Goal: Task Accomplishment & Management: Complete application form

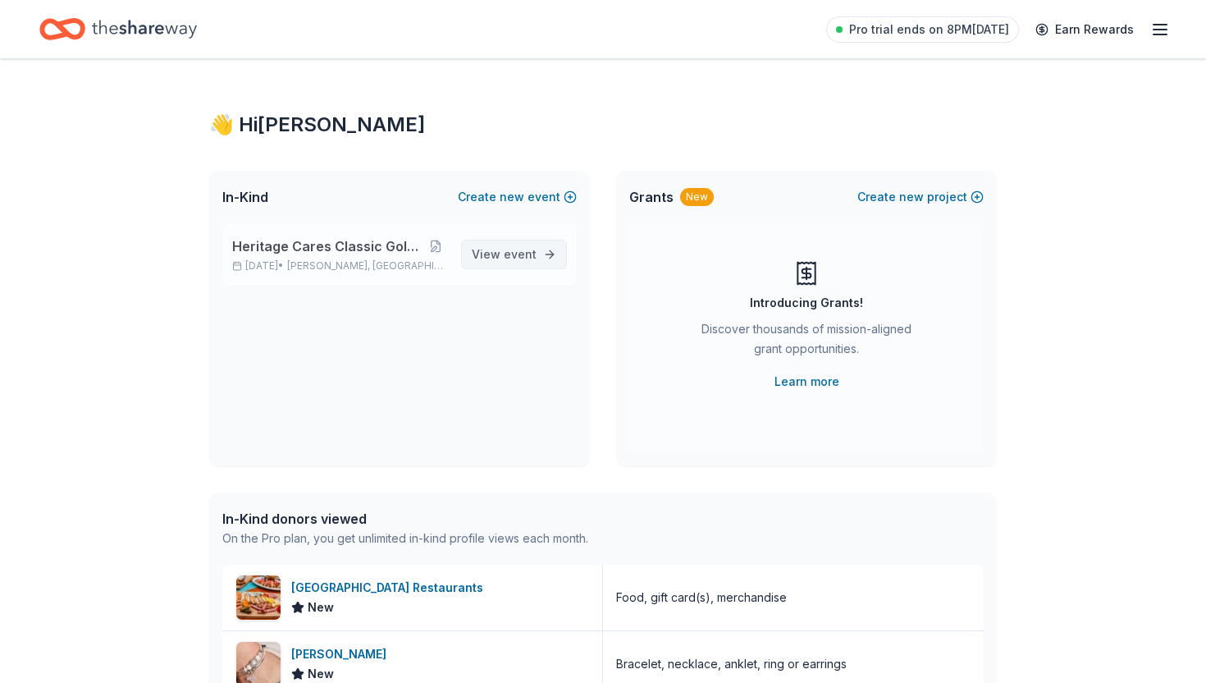
click at [490, 257] on span "View event" at bounding box center [504, 255] width 65 height 20
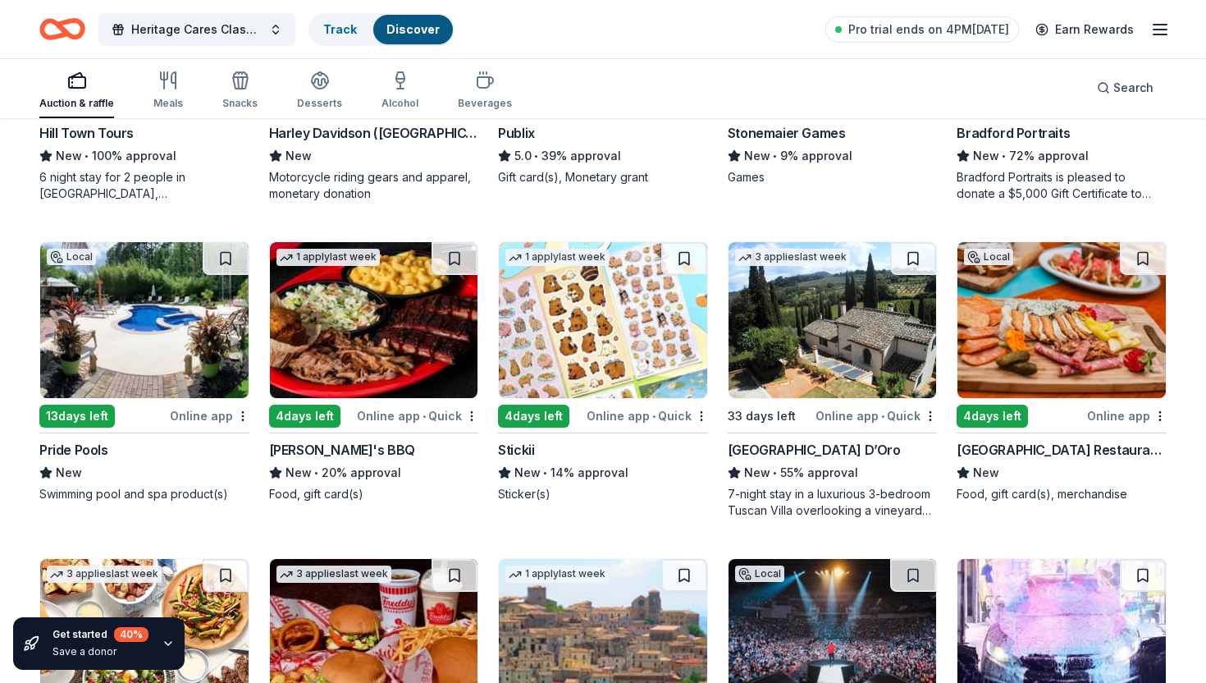
scroll to position [1313, 0]
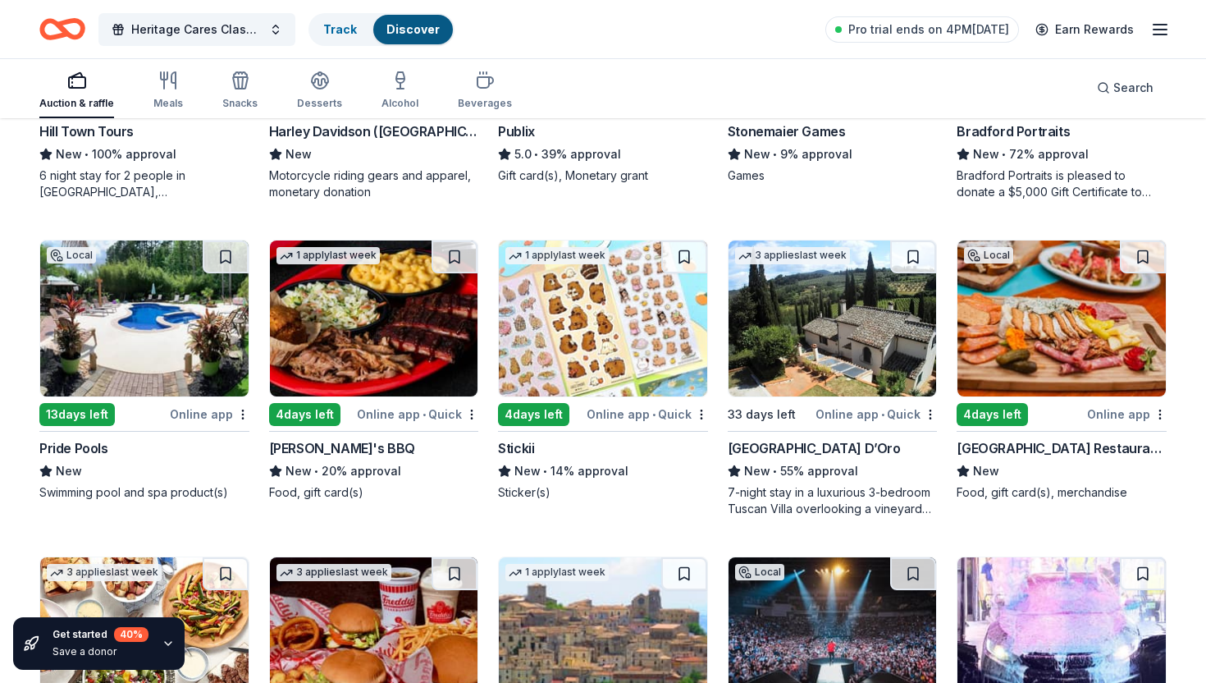
click at [830, 487] on div "7-night stay in a luxurious 3-bedroom Tuscan Villa overlooking a vineyard and t…" at bounding box center [833, 500] width 210 height 33
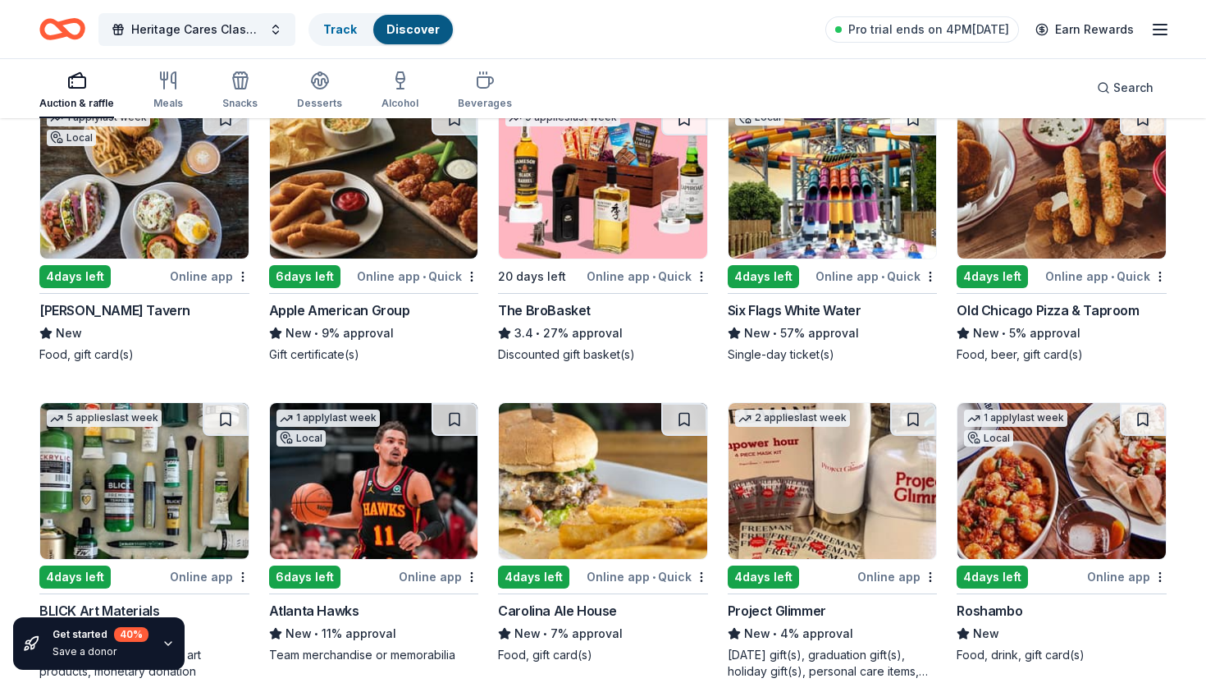
scroll to position [3654, 0]
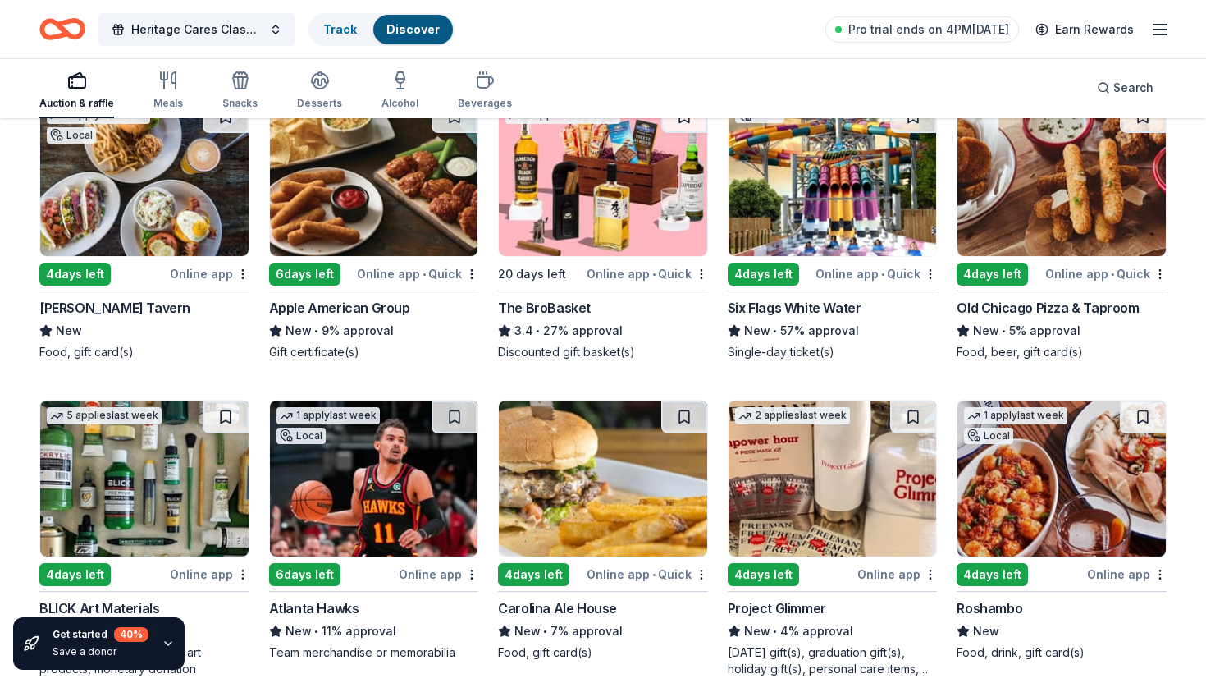
click at [830, 313] on div "Six Flags White Water" at bounding box center [795, 308] width 134 height 20
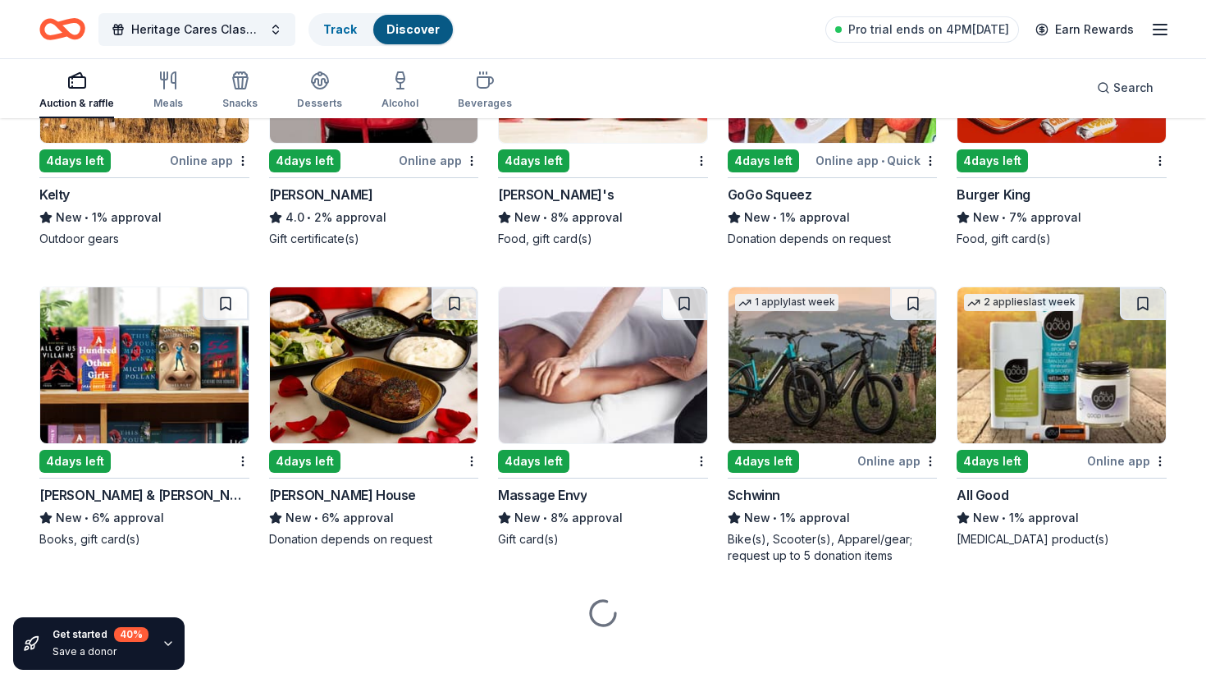
scroll to position [9682, 0]
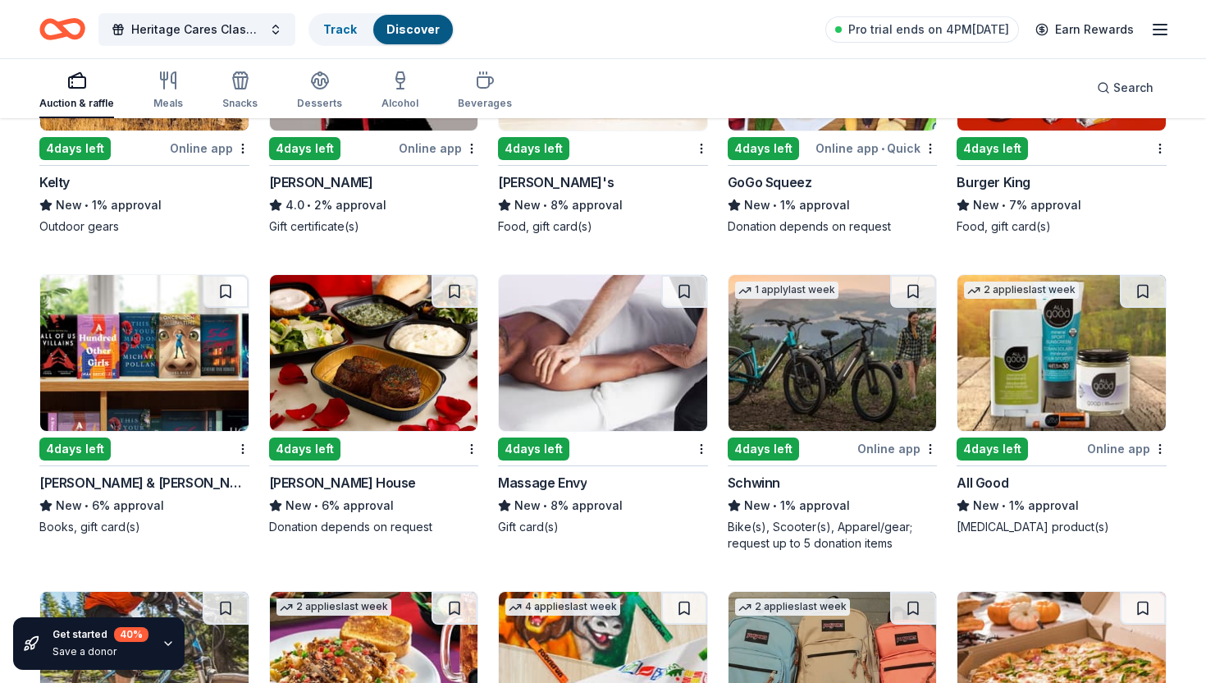
click at [415, 447] on div "4 days left" at bounding box center [364, 448] width 190 height 21
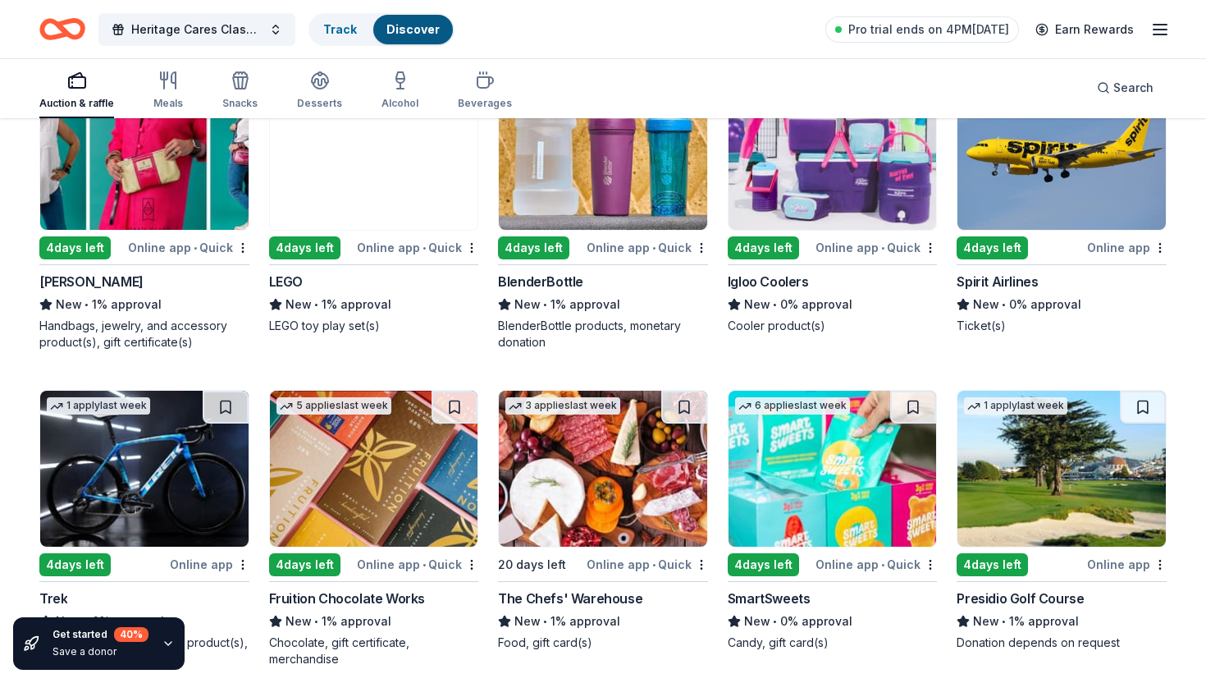
scroll to position [10948, 0]
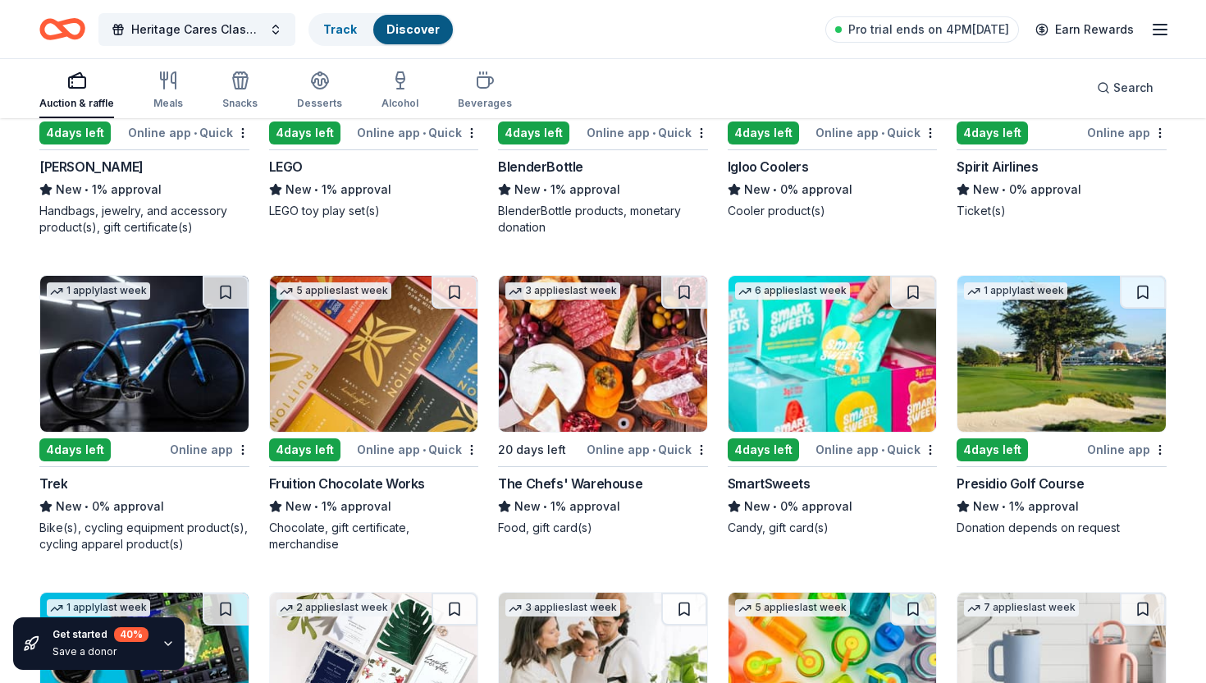
click at [177, 401] on img at bounding box center [144, 354] width 208 height 156
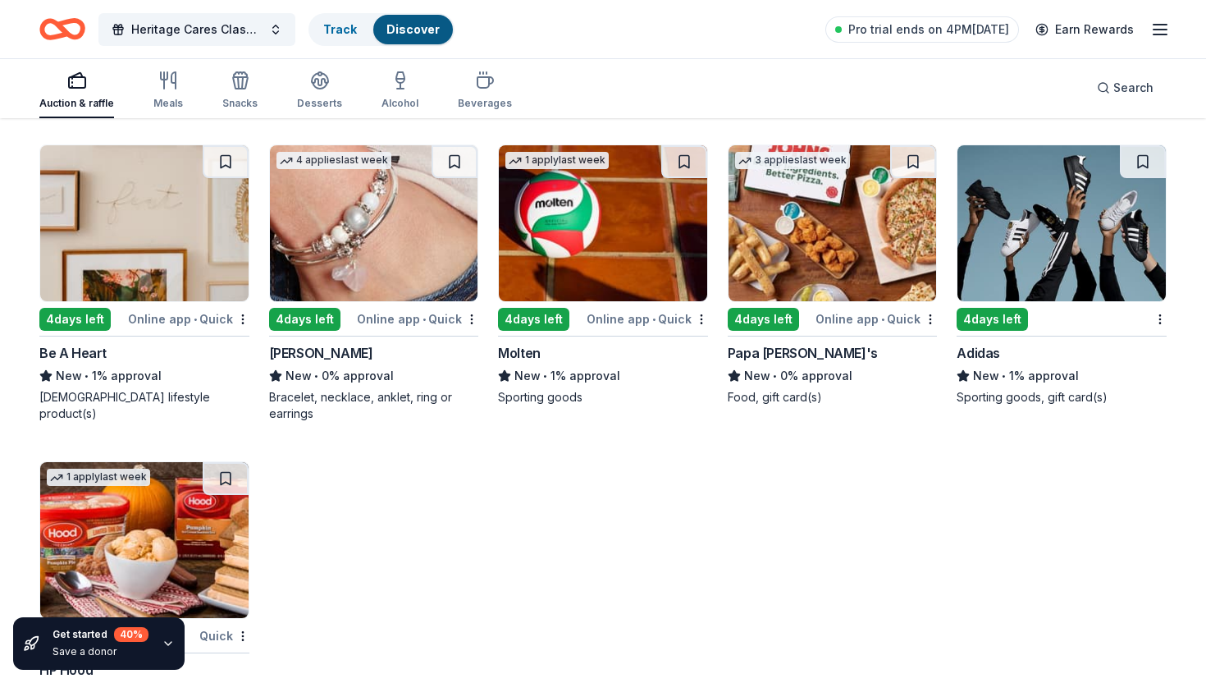
scroll to position [12610, 0]
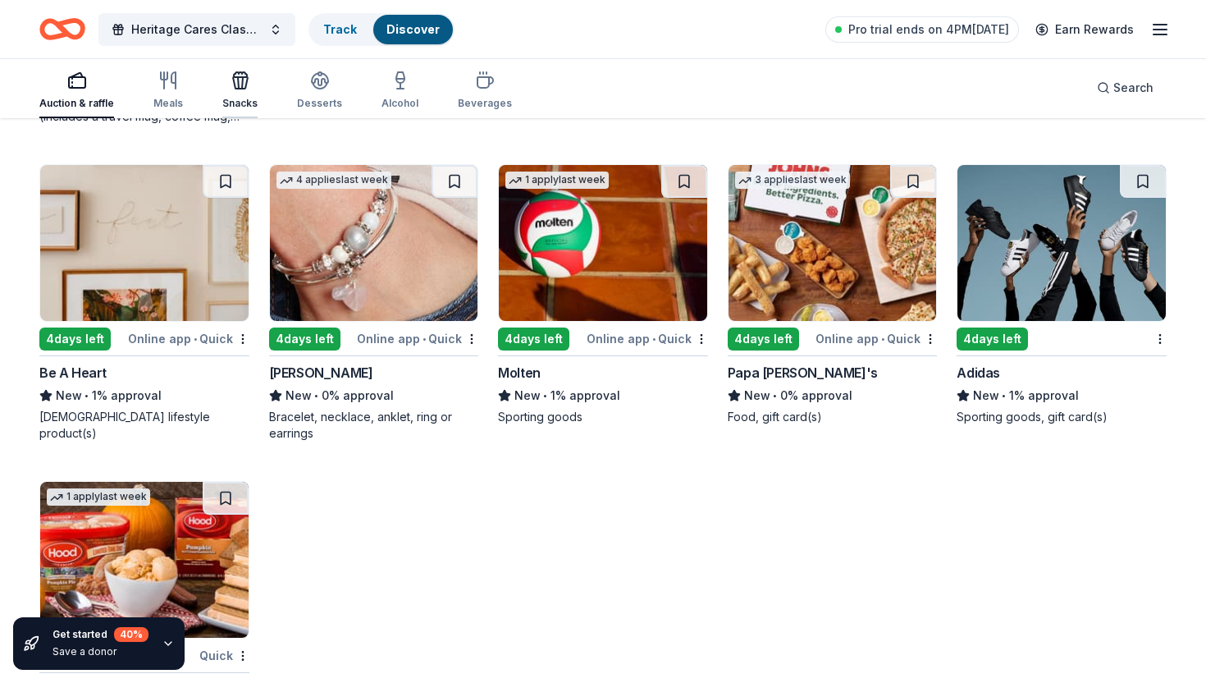
click at [241, 98] on div "Snacks" at bounding box center [239, 103] width 35 height 13
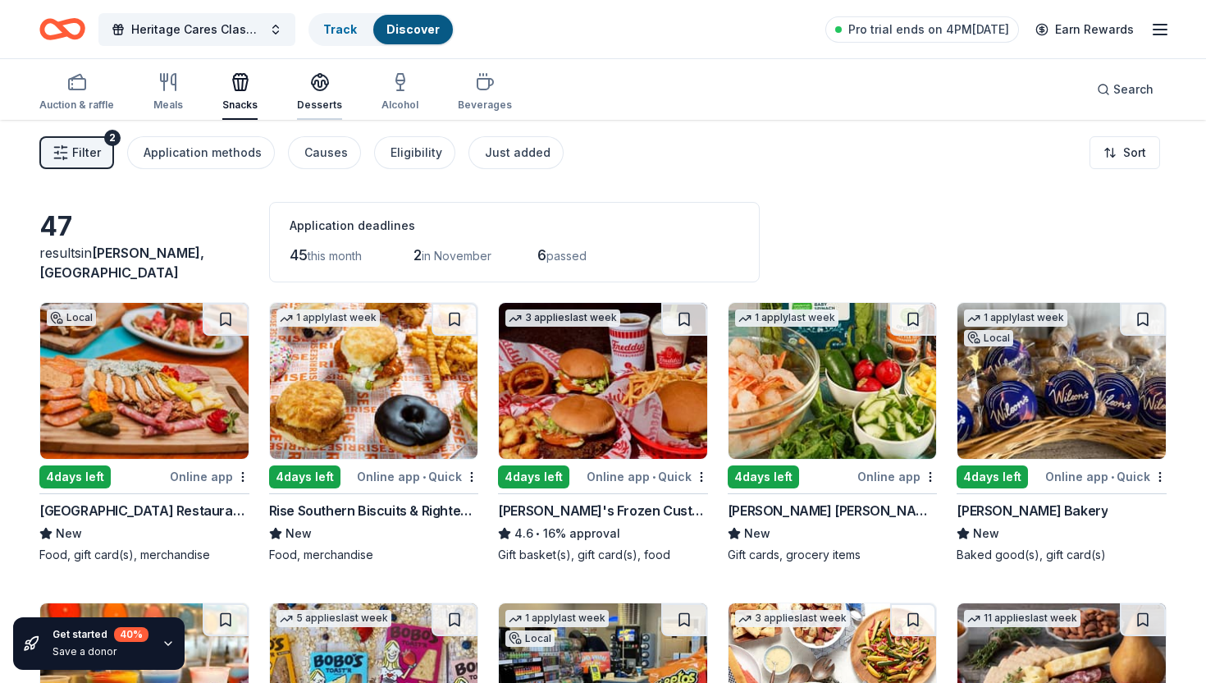
click at [299, 100] on div "Desserts" at bounding box center [319, 104] width 45 height 13
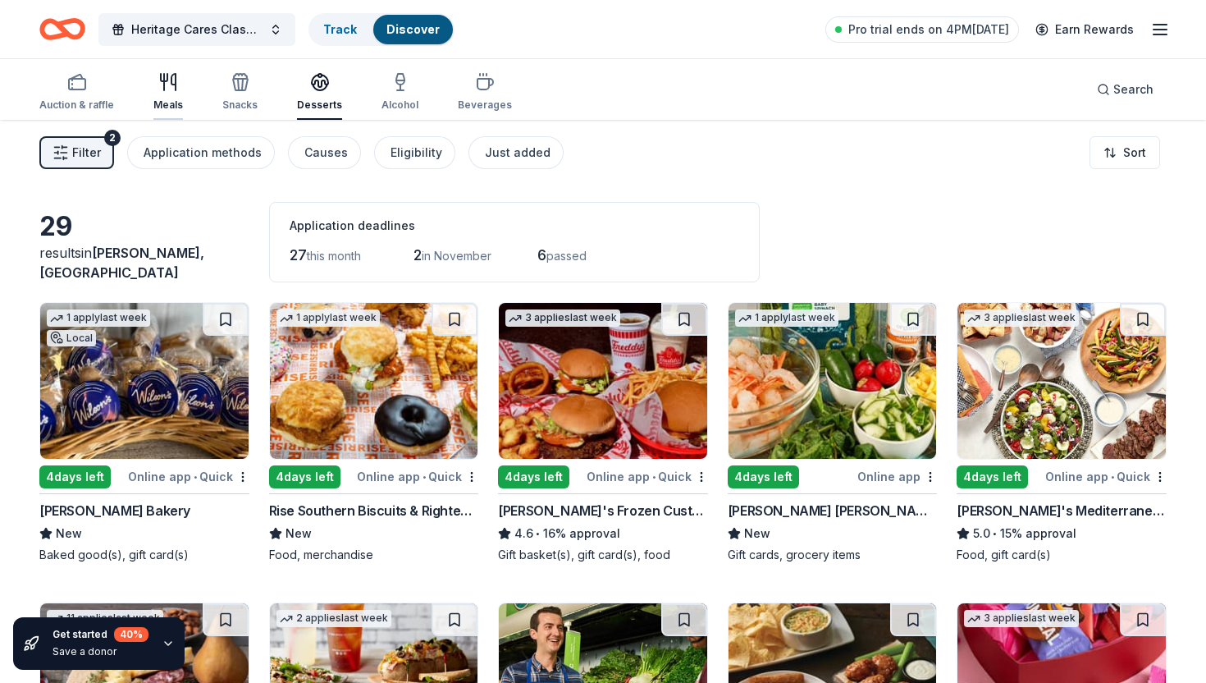
click at [165, 93] on div "Meals" at bounding box center [168, 91] width 30 height 39
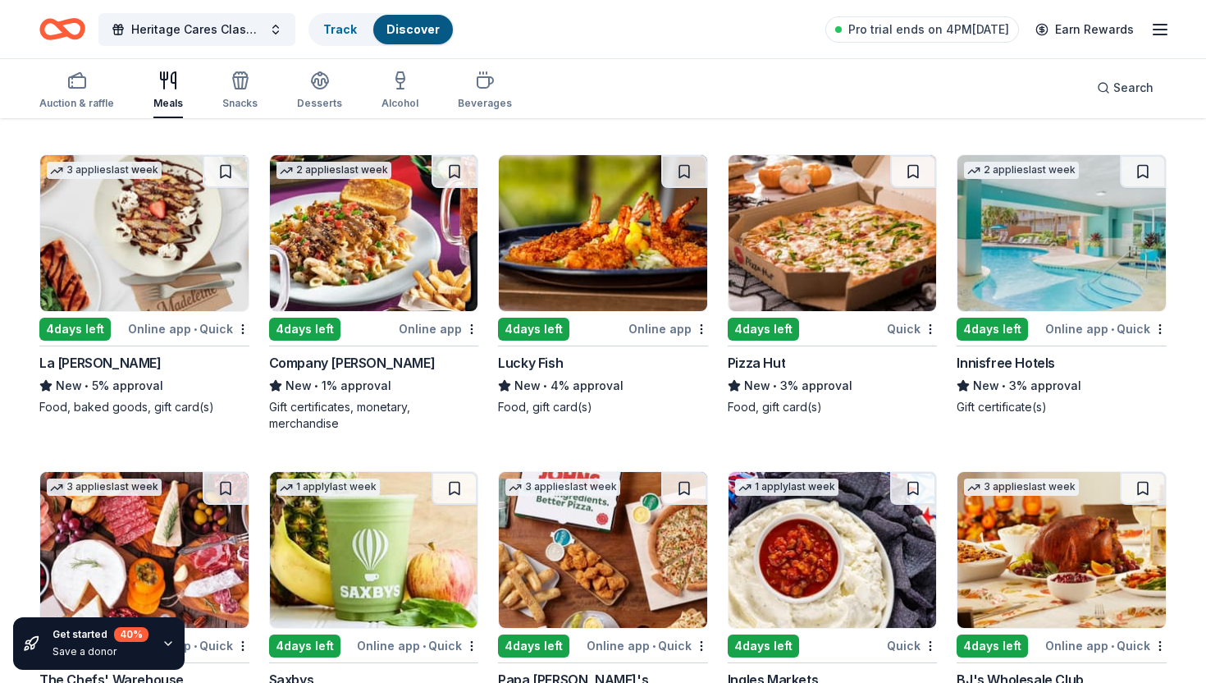
scroll to position [2617, 0]
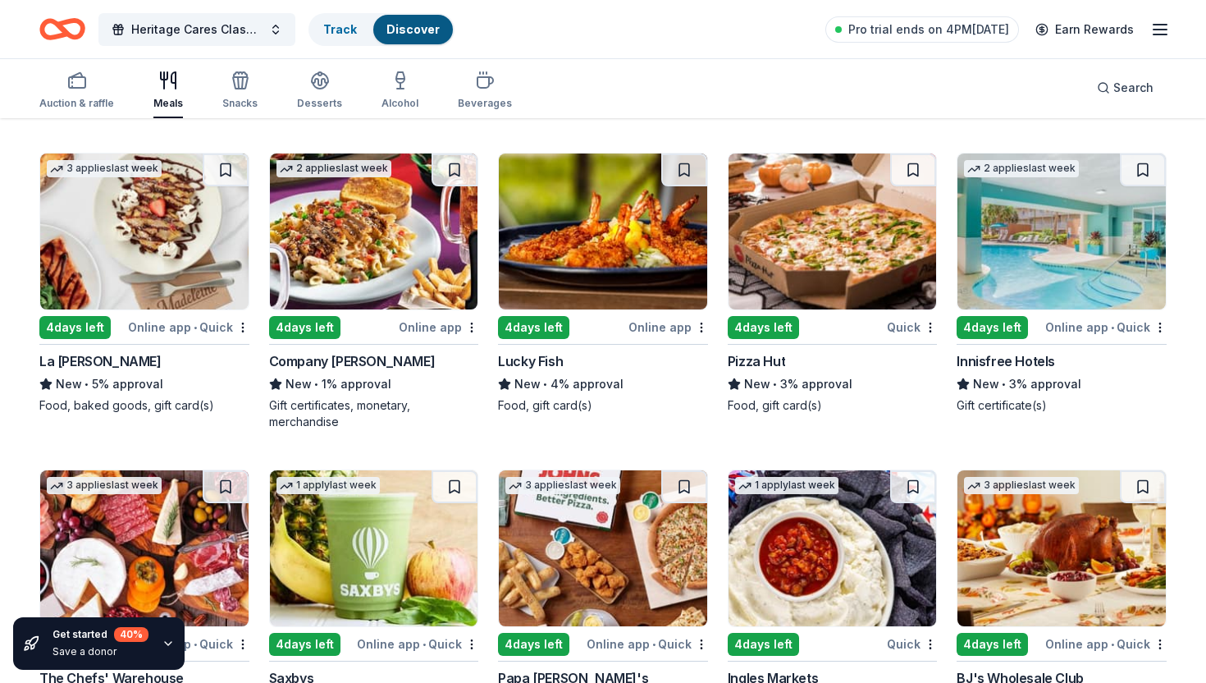
click at [161, 260] on img at bounding box center [144, 231] width 208 height 156
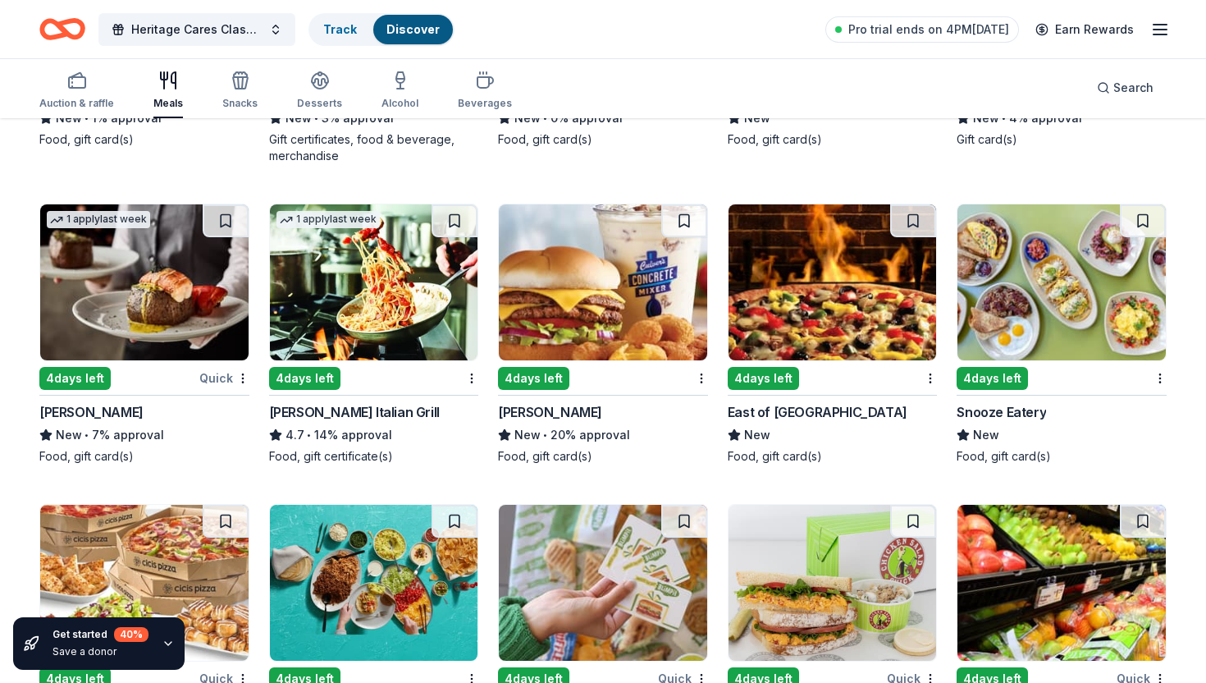
scroll to position [3224, 0]
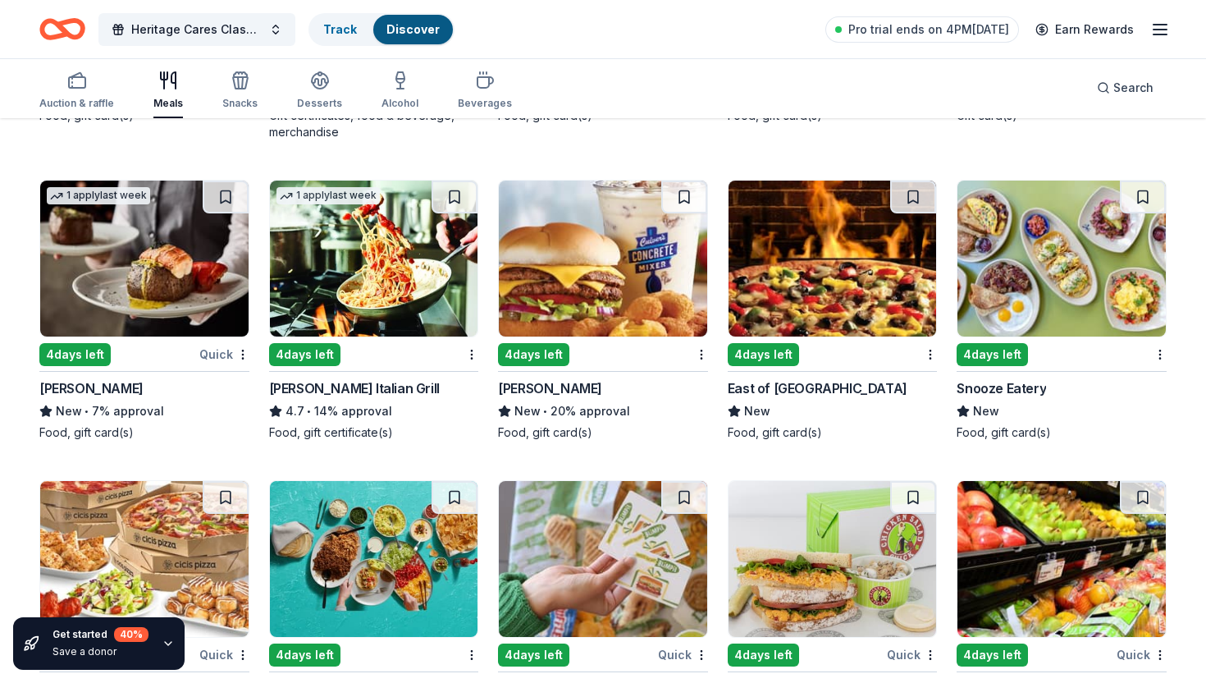
click at [183, 299] on img at bounding box center [144, 259] width 208 height 156
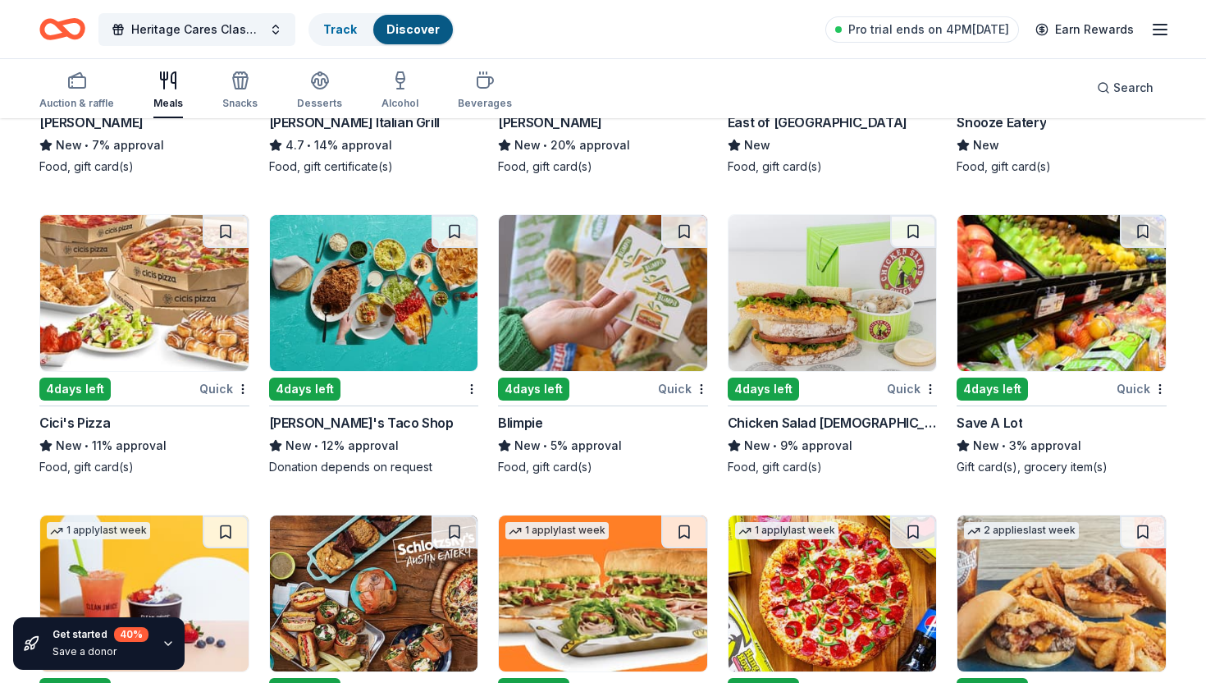
scroll to position [3438, 0]
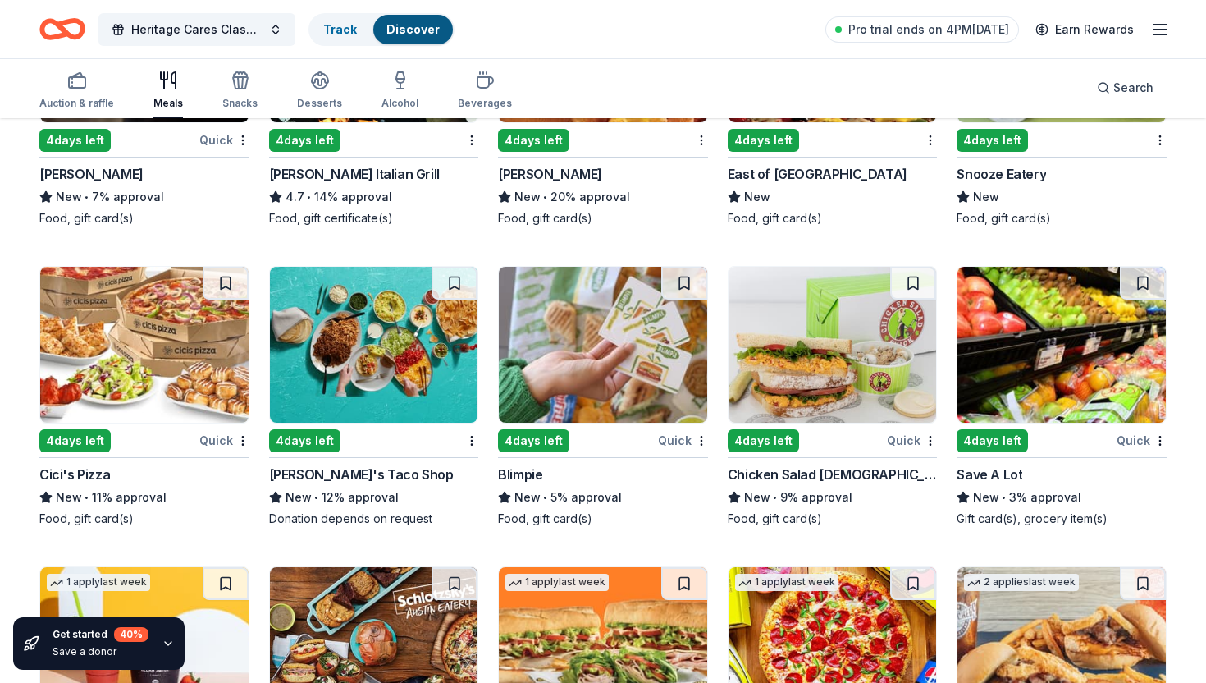
click at [812, 379] on img at bounding box center [833, 345] width 208 height 156
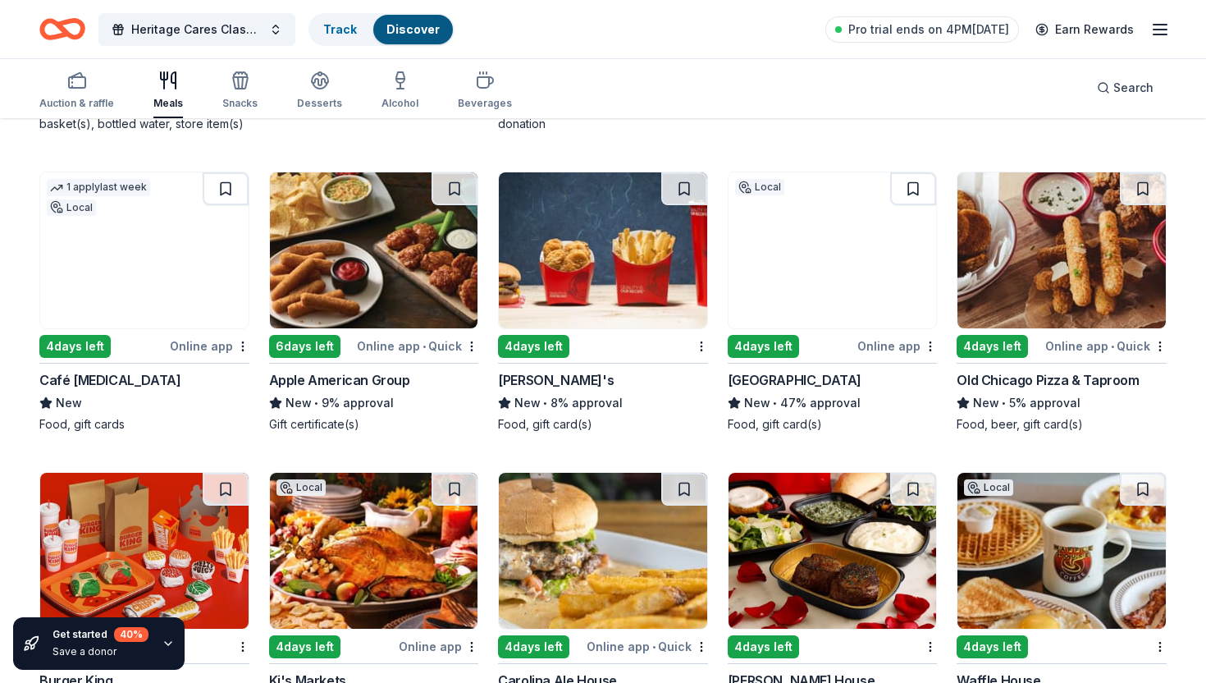
scroll to position [2001, 0]
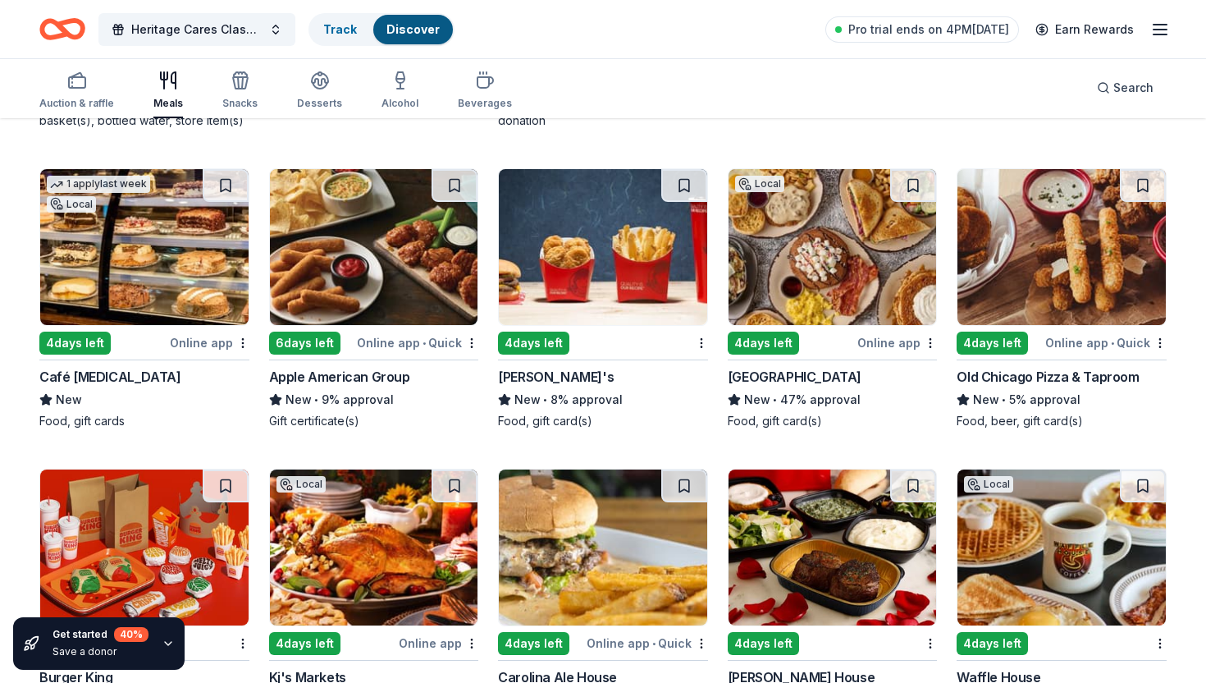
click at [425, 240] on img at bounding box center [374, 247] width 208 height 156
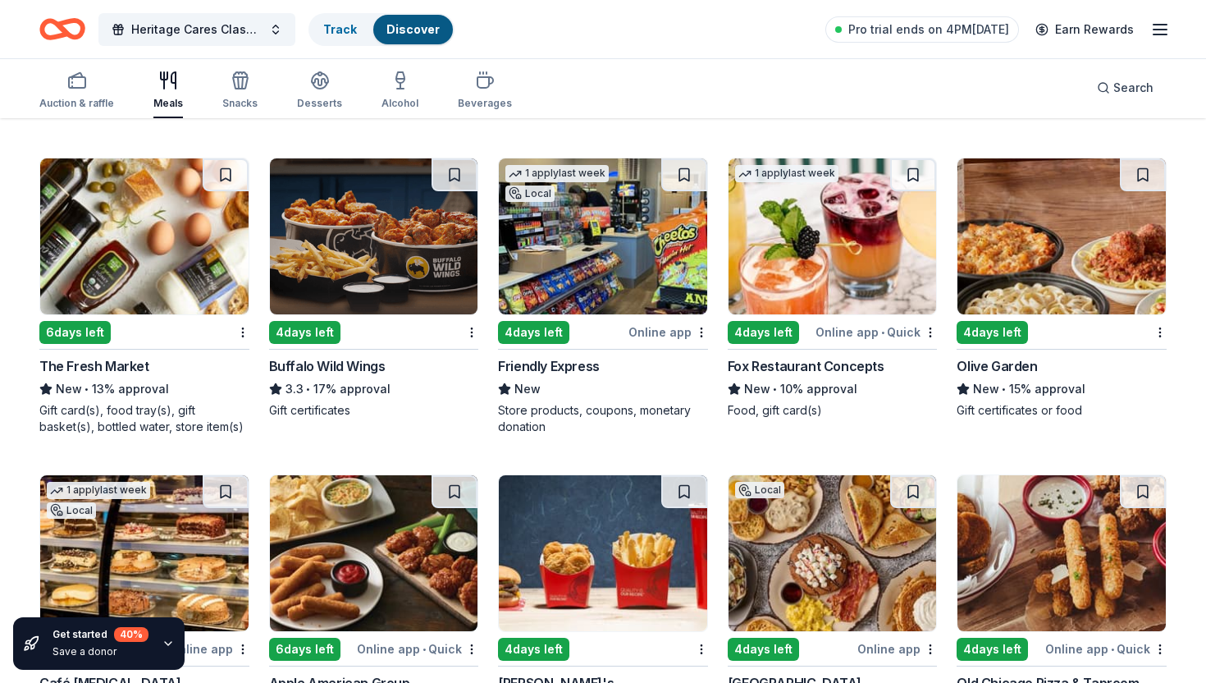
scroll to position [1693, 0]
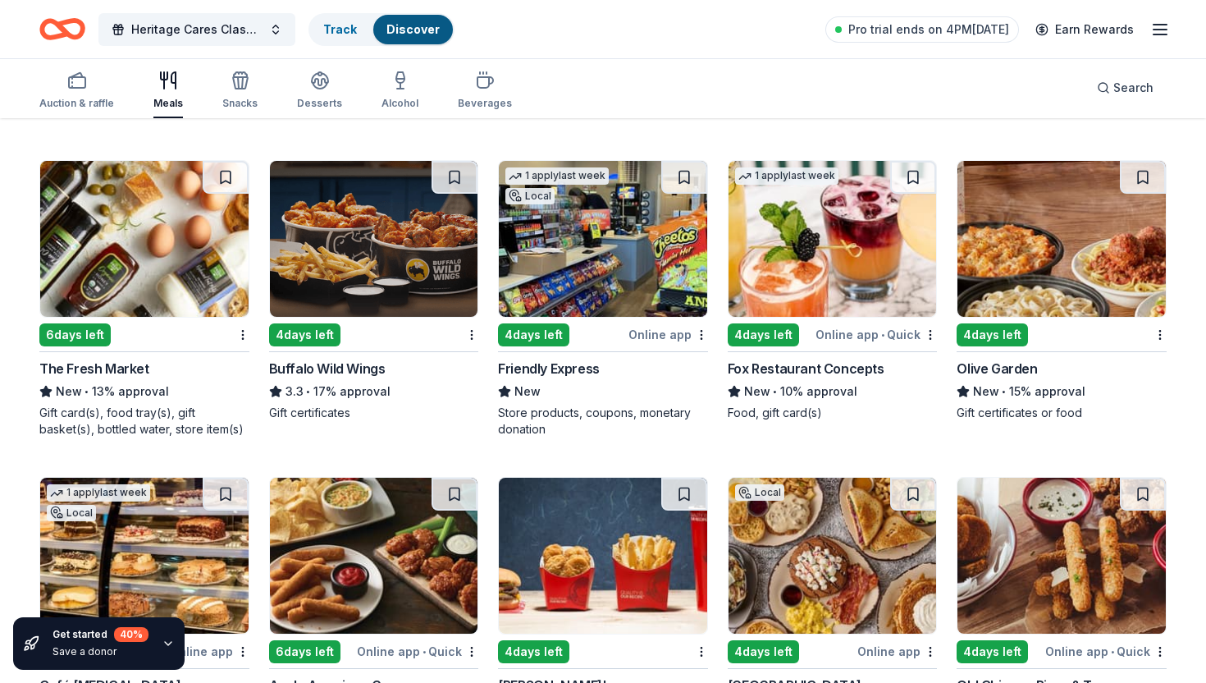
click at [834, 294] on img at bounding box center [833, 239] width 208 height 156
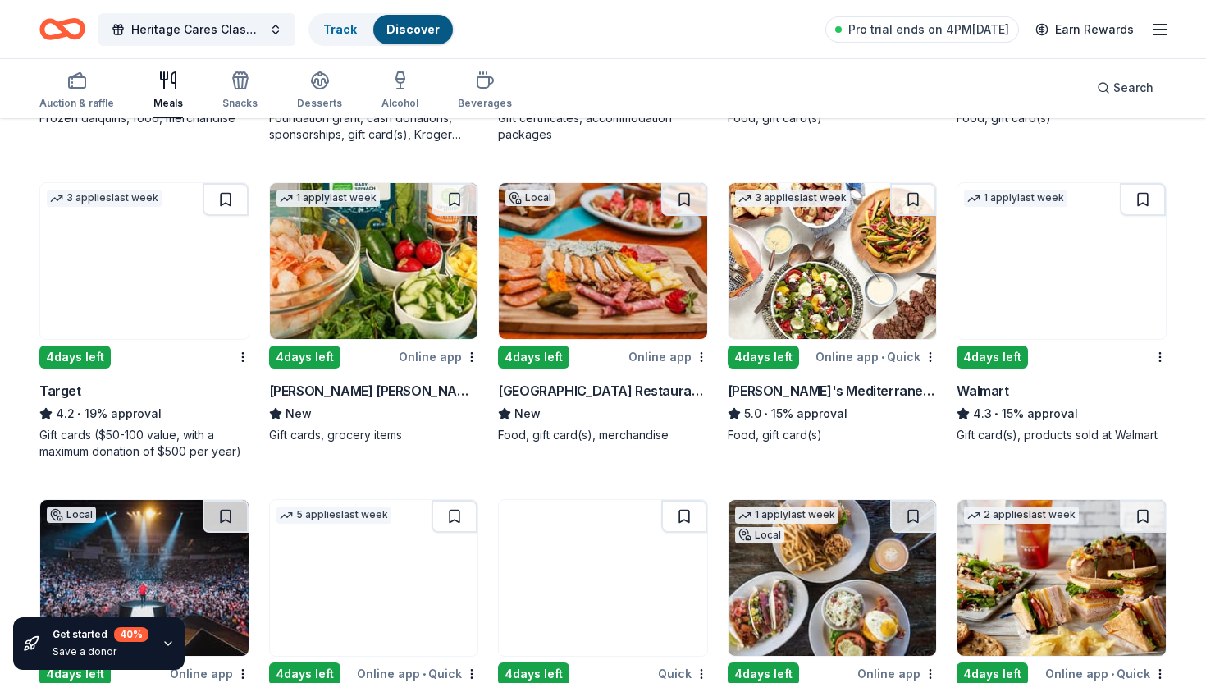
scroll to position [736, 0]
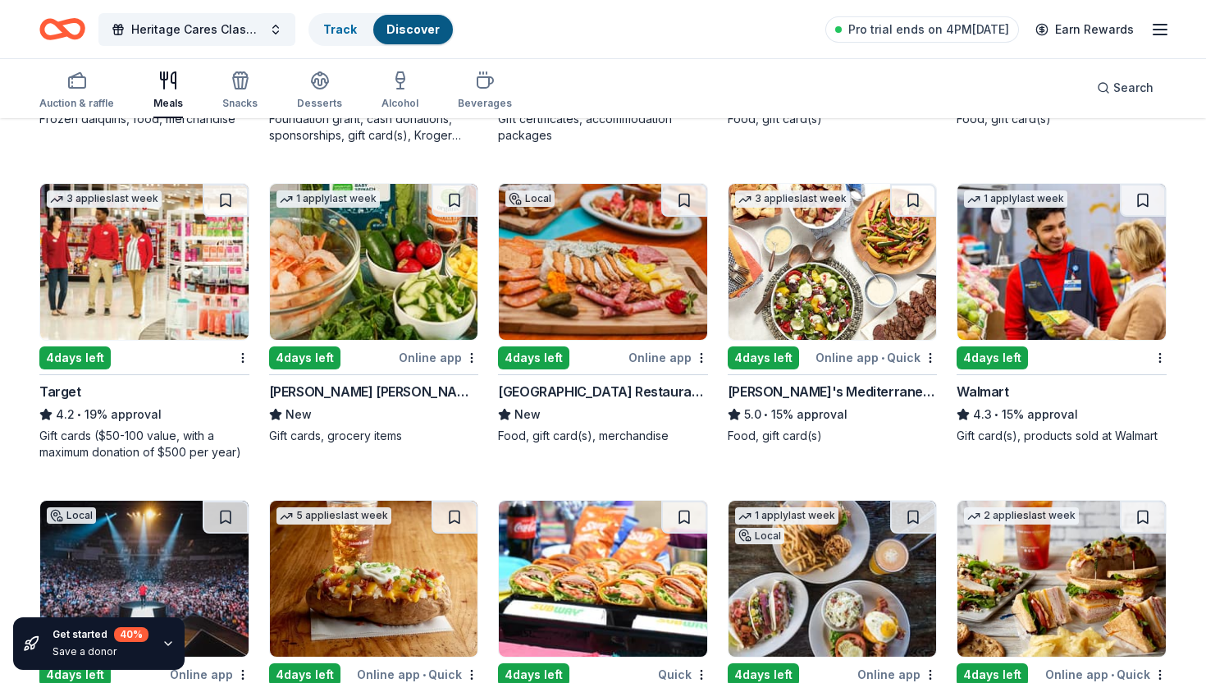
drag, startPoint x: 726, startPoint y: 389, endPoint x: 825, endPoint y: 393, distance: 98.5
drag, startPoint x: 729, startPoint y: 386, endPoint x: 856, endPoint y: 2, distance: 405.0
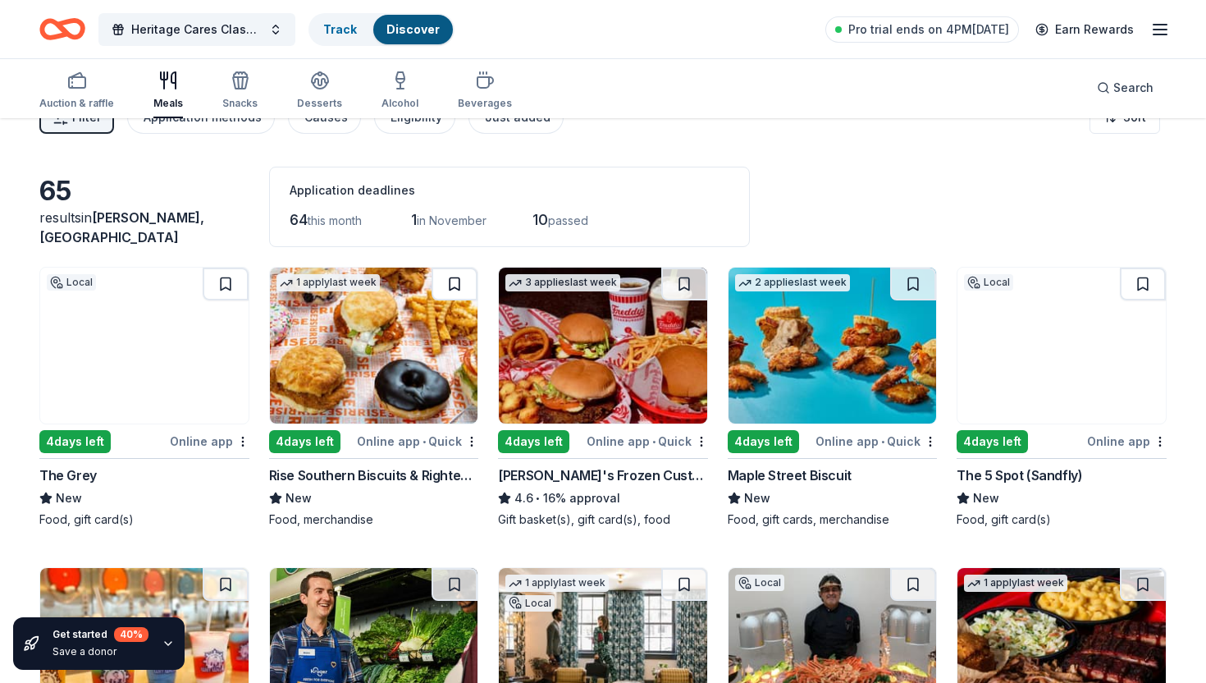
scroll to position [0, 0]
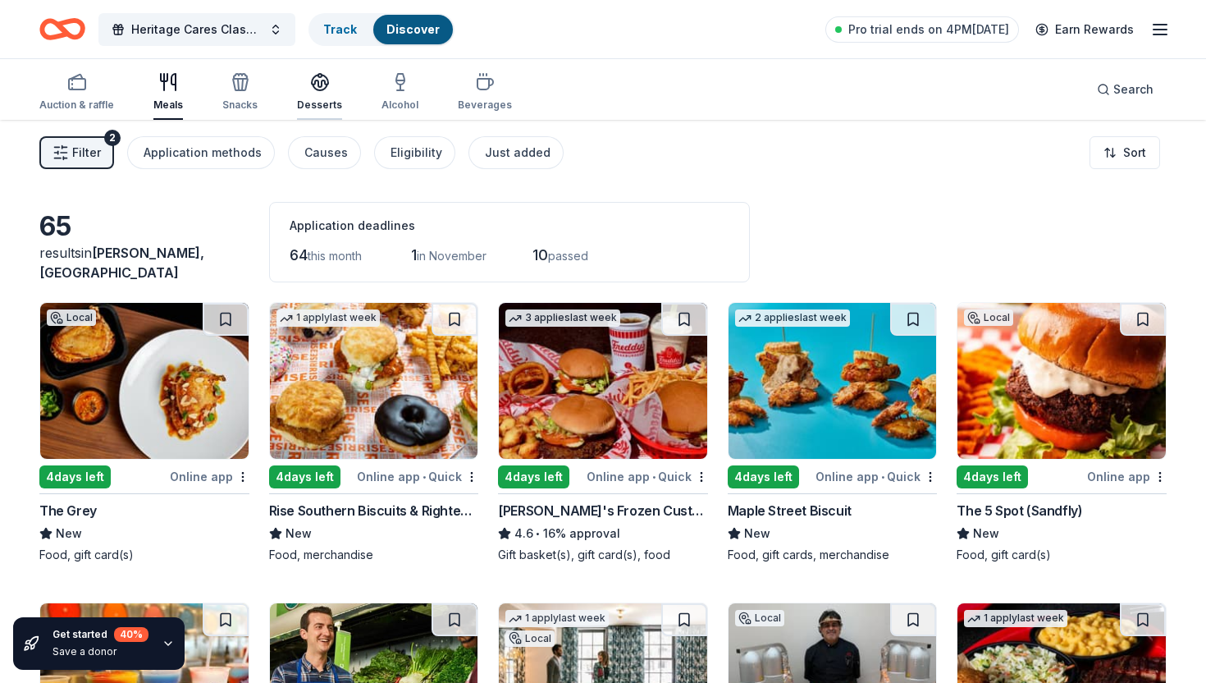
click at [328, 107] on div "Desserts" at bounding box center [319, 104] width 45 height 13
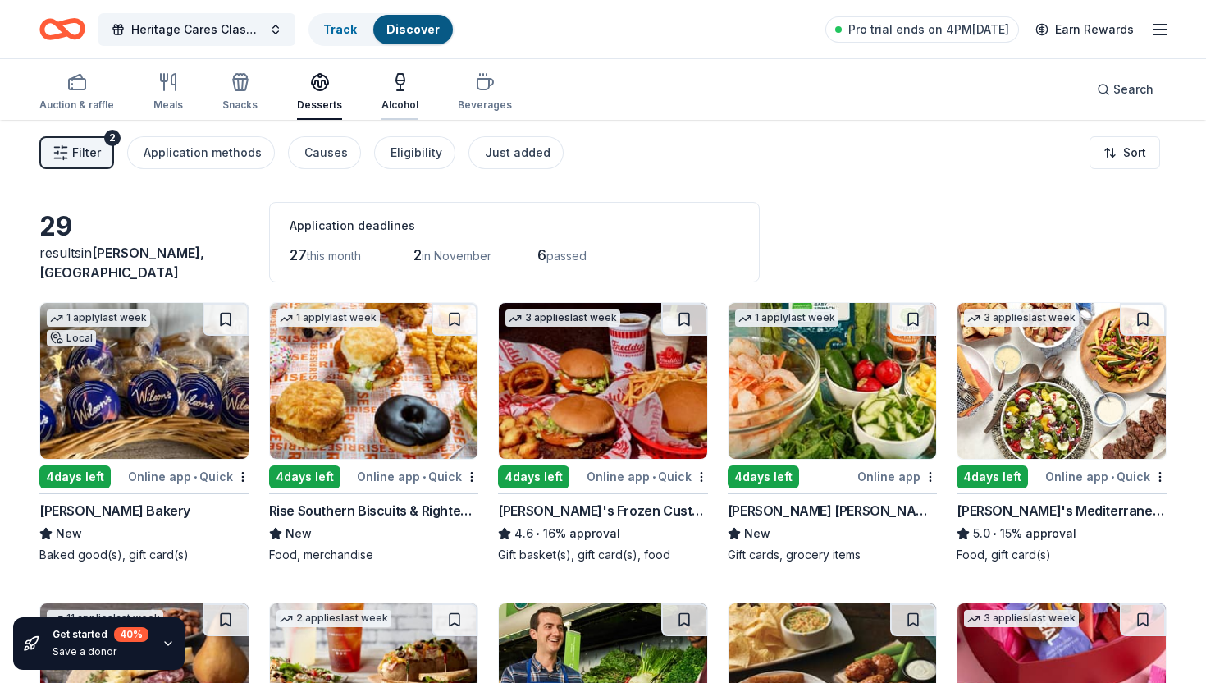
click at [394, 104] on div "Alcohol" at bounding box center [400, 104] width 37 height 13
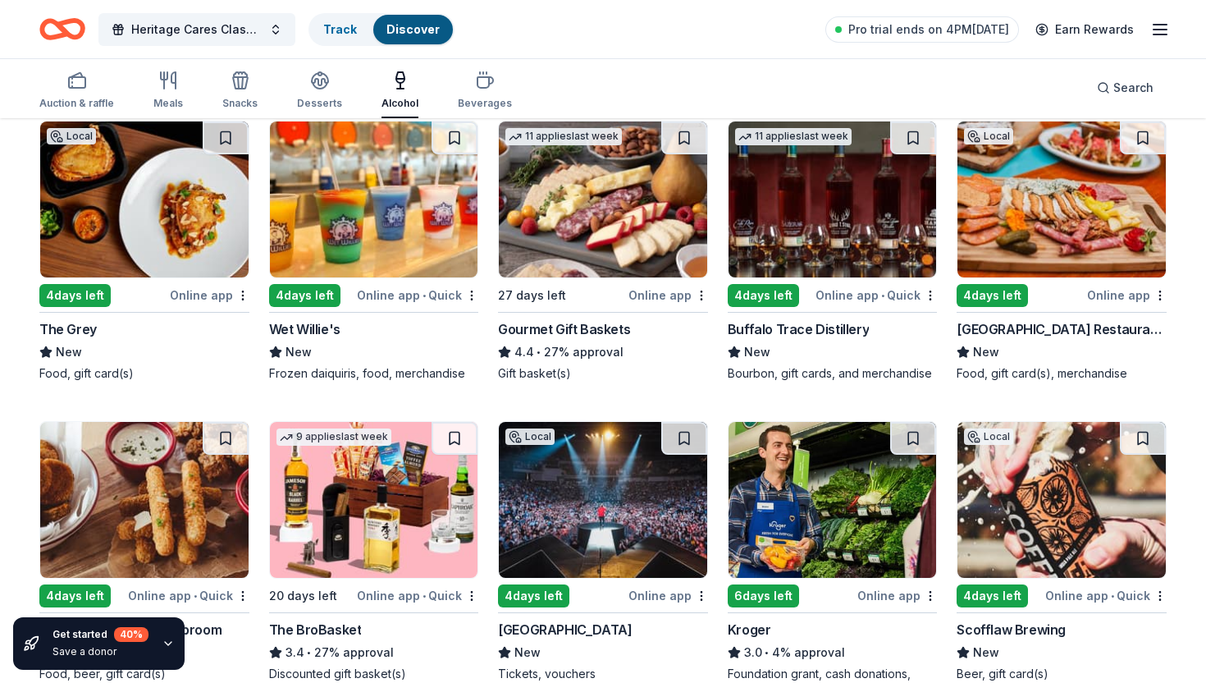
scroll to position [113, 0]
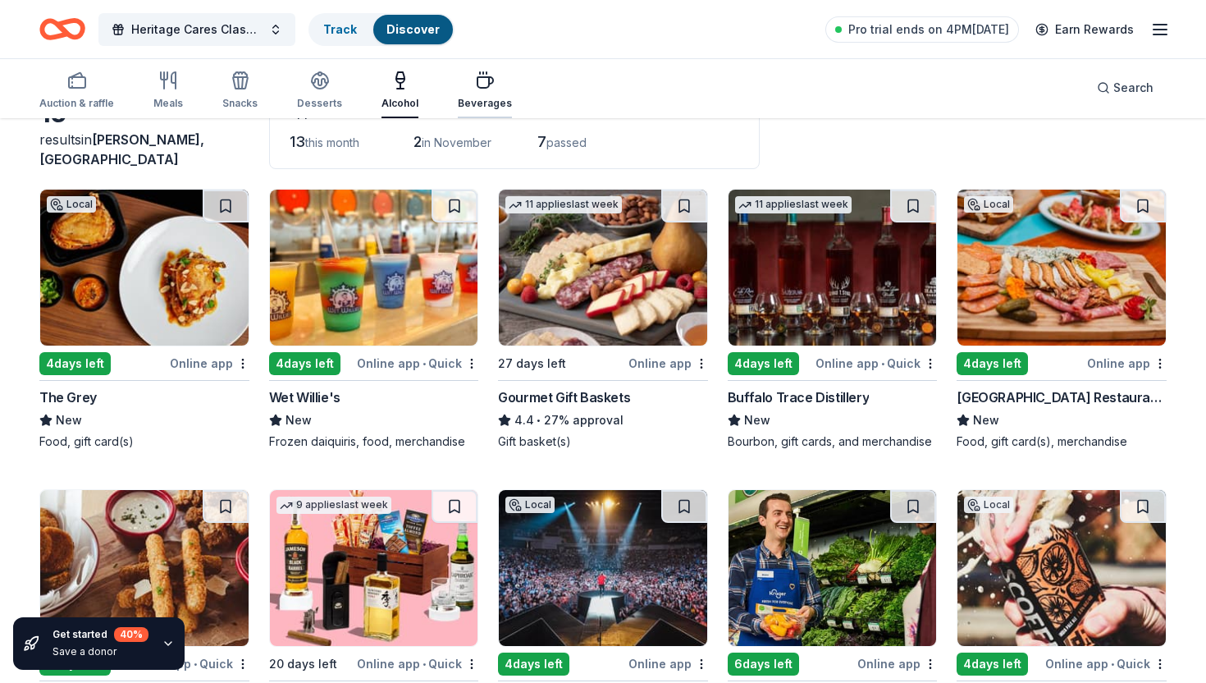
click at [479, 100] on div "Beverages" at bounding box center [485, 103] width 54 height 13
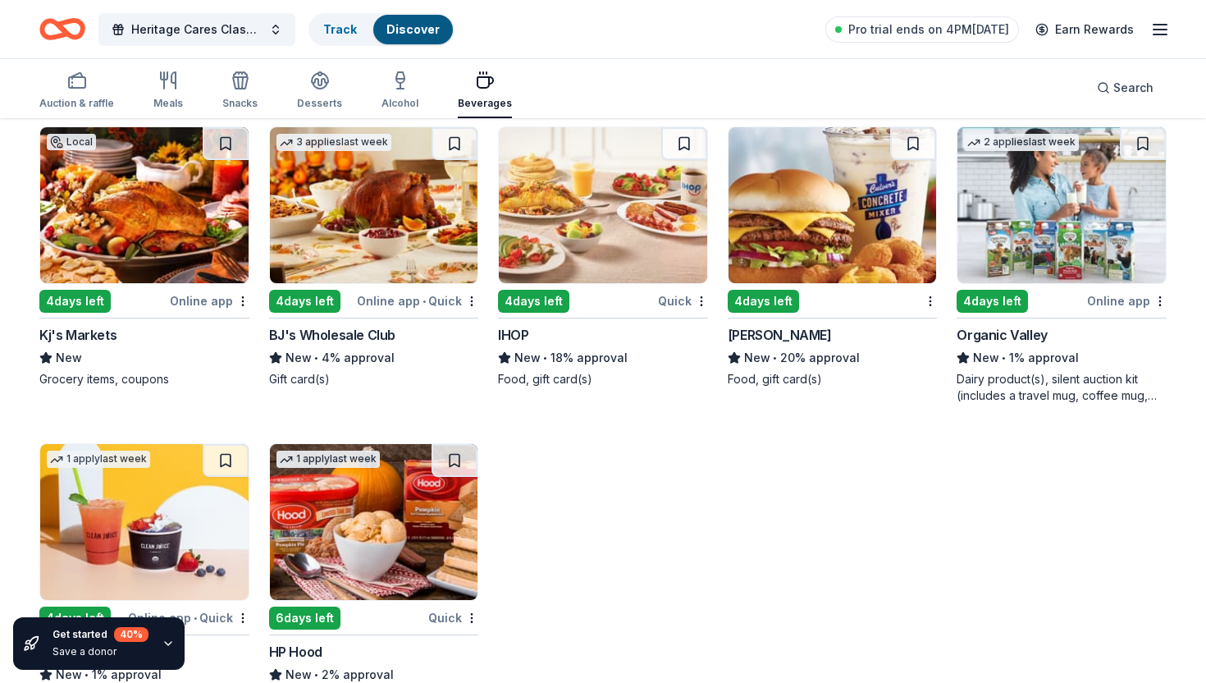
scroll to position [1480, 0]
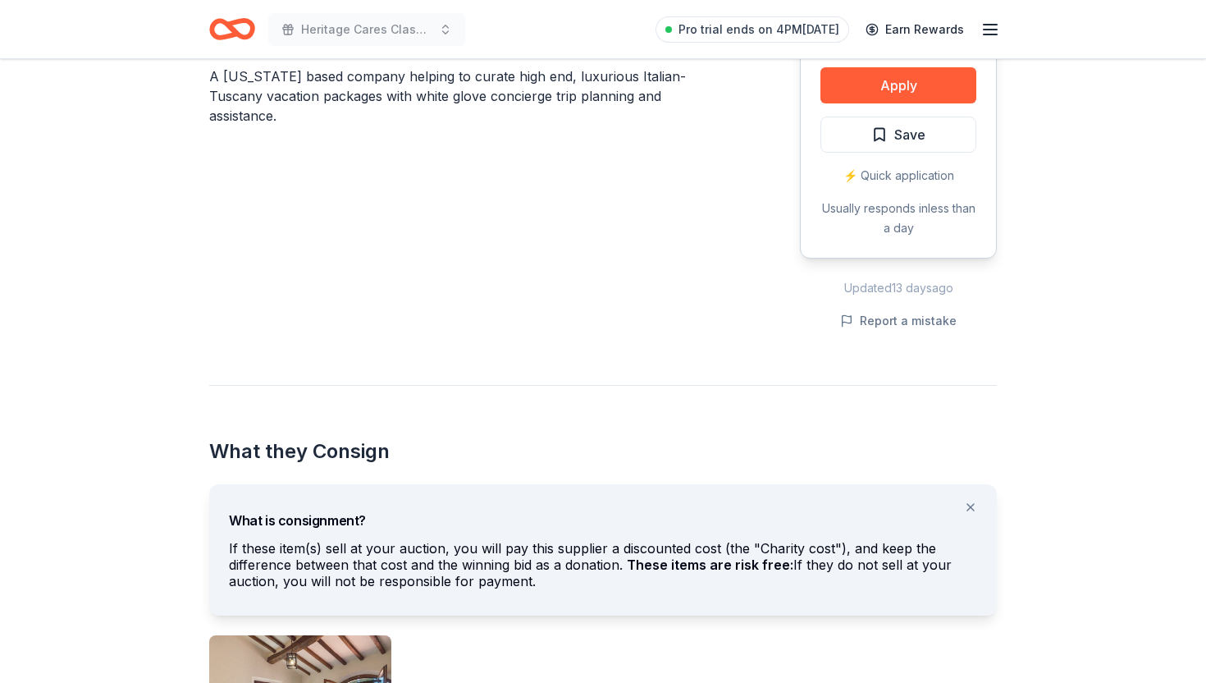
scroll to position [506, 0]
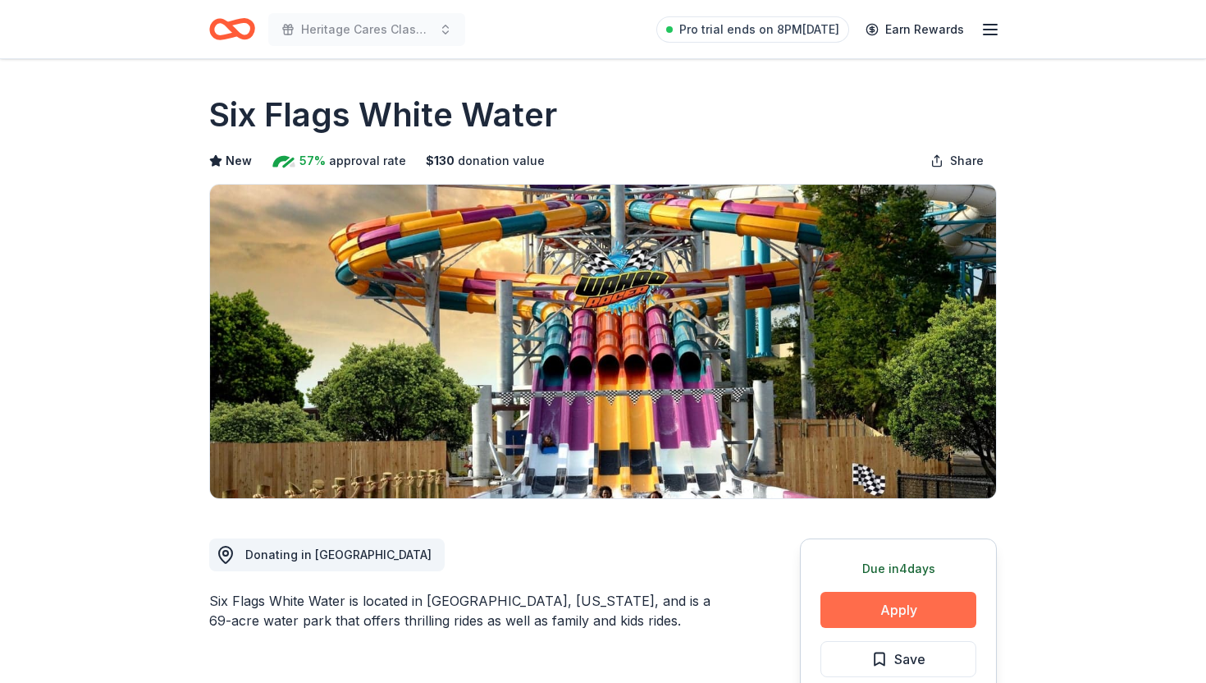
click at [869, 610] on button "Apply" at bounding box center [899, 610] width 156 height 36
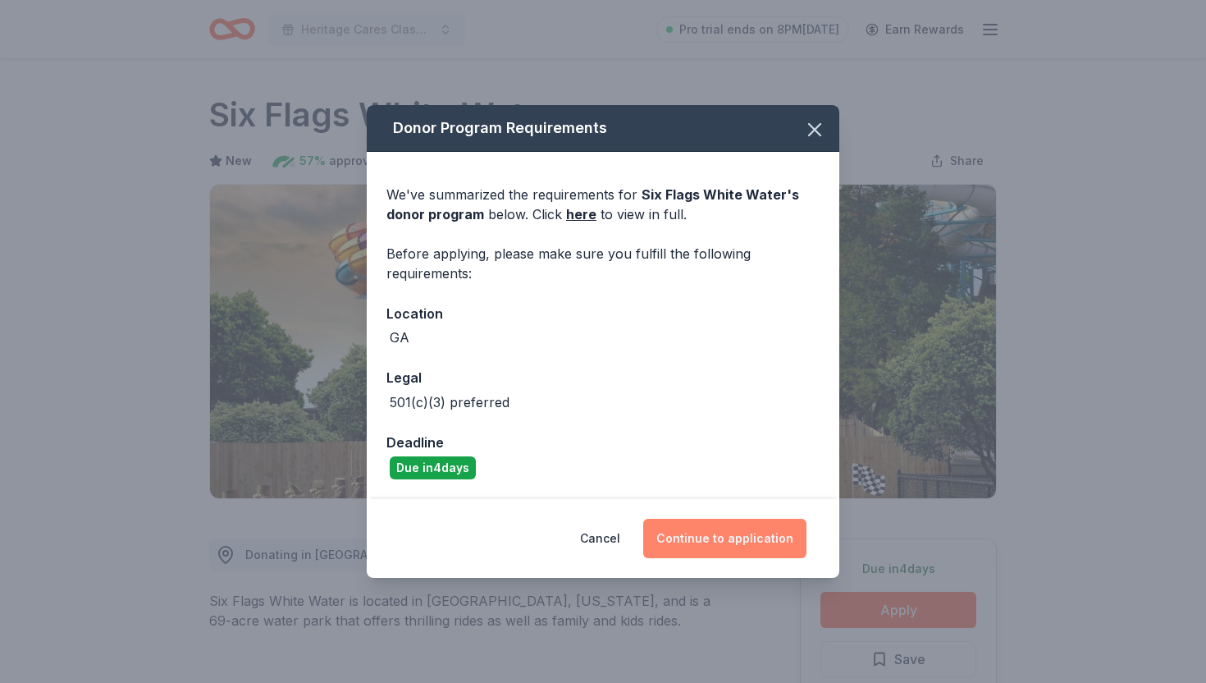
click at [693, 543] on button "Continue to application" at bounding box center [724, 538] width 163 height 39
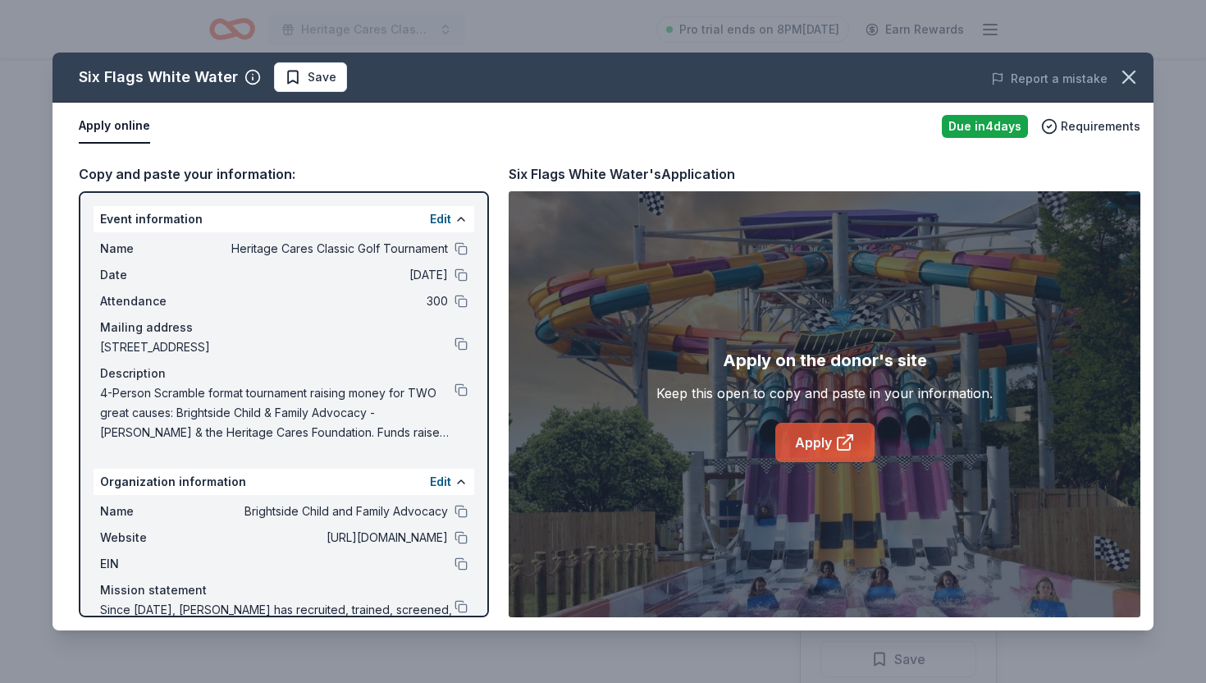
click at [844, 436] on icon at bounding box center [845, 442] width 20 height 20
click at [817, 445] on link "Apply" at bounding box center [824, 442] width 99 height 39
click at [807, 450] on link "Apply" at bounding box center [824, 442] width 99 height 39
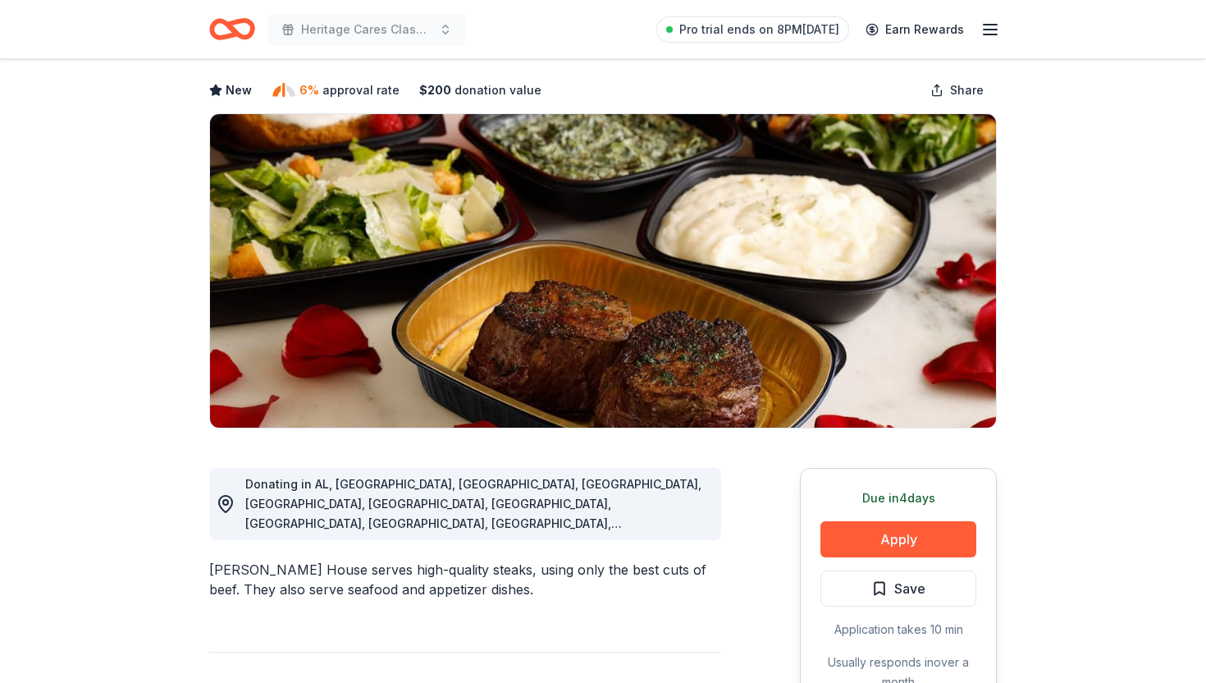
scroll to position [117, 0]
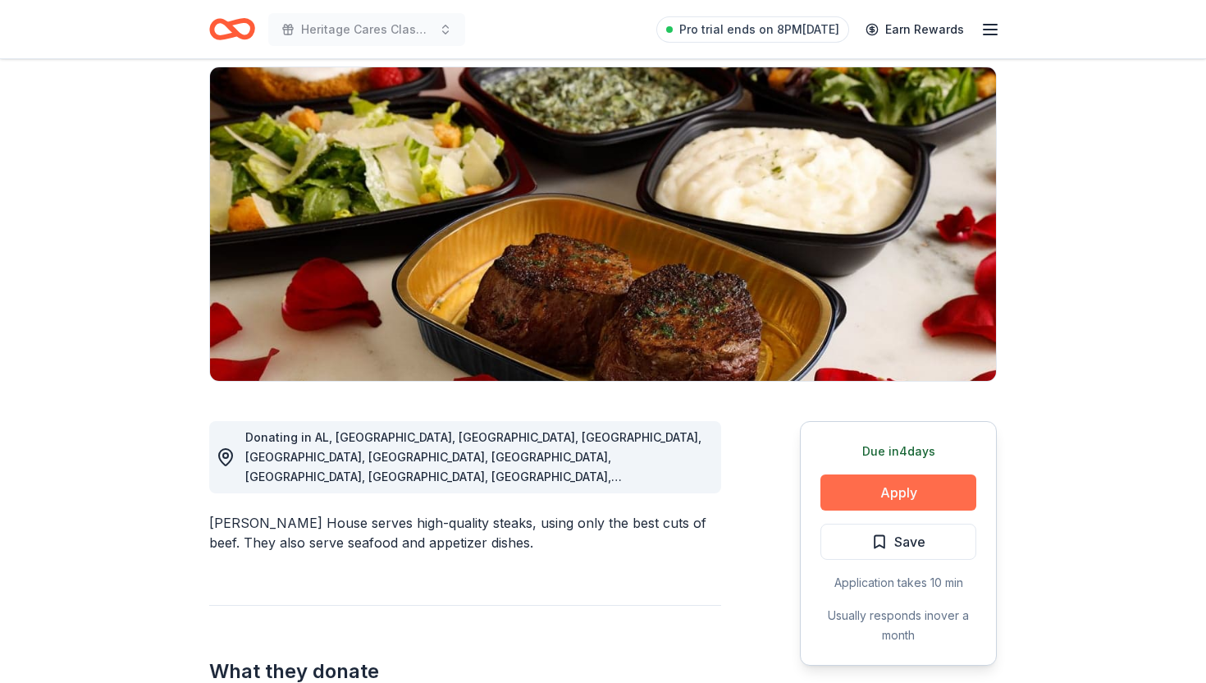
click at [847, 494] on button "Apply" at bounding box center [899, 492] width 156 height 36
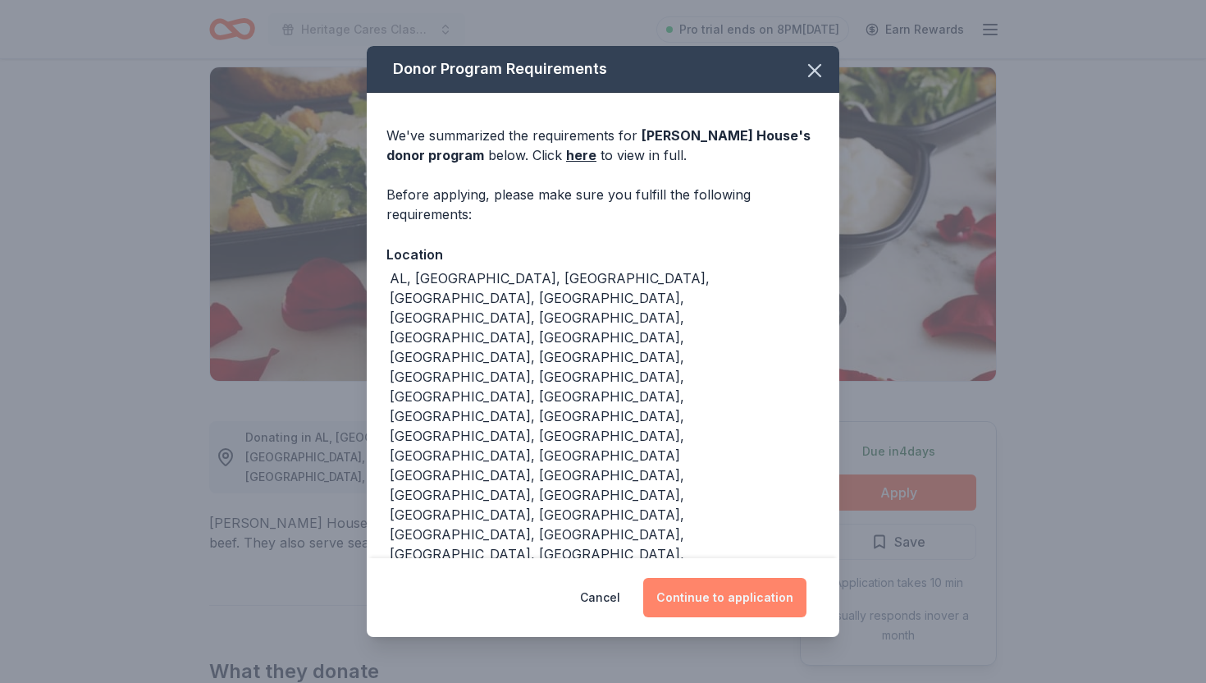
click at [766, 578] on button "Continue to application" at bounding box center [724, 597] width 163 height 39
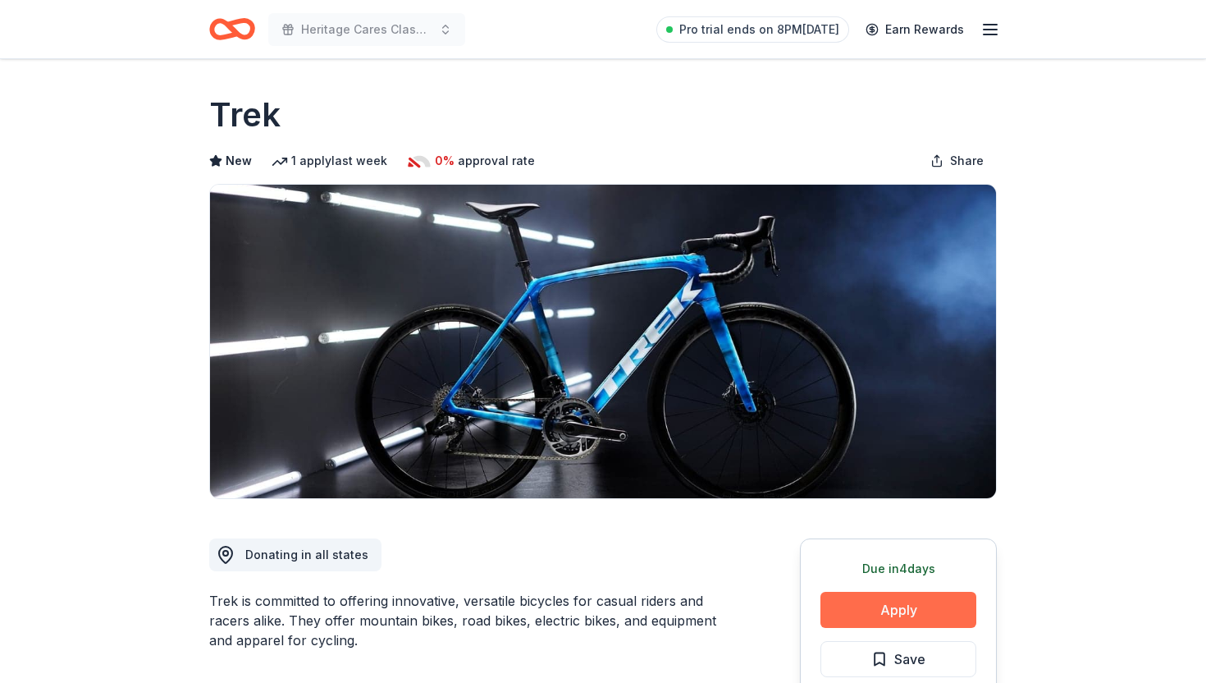
click at [873, 605] on button "Apply" at bounding box center [899, 610] width 156 height 36
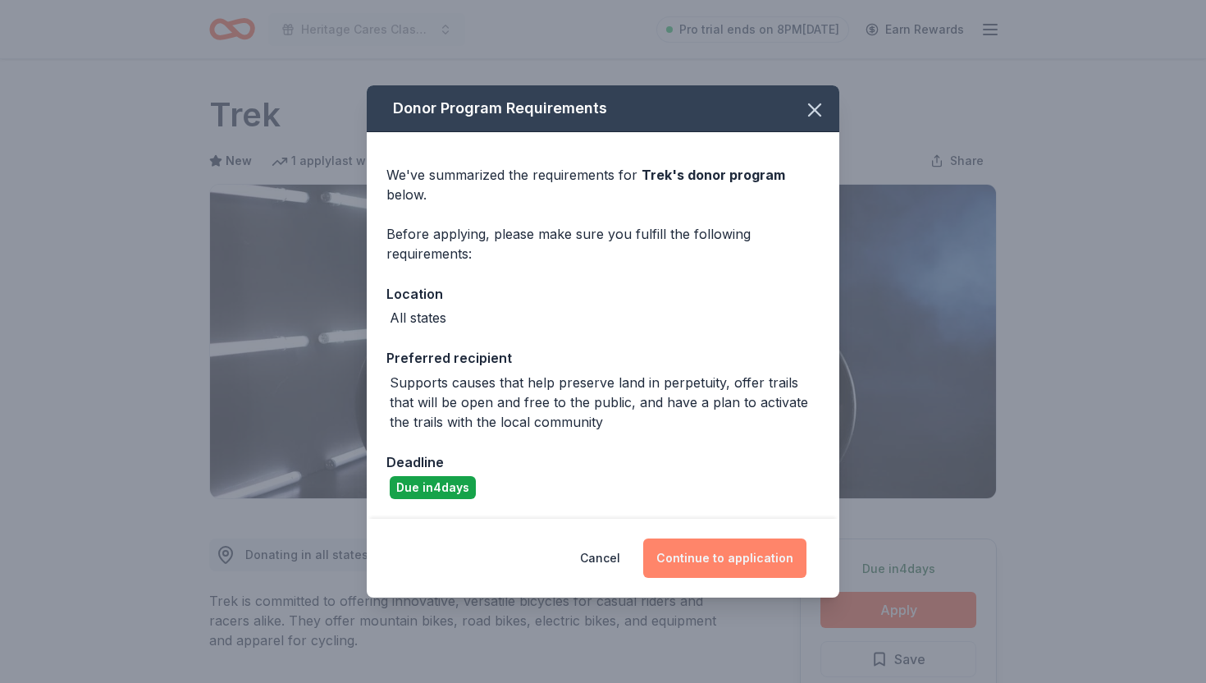
click at [721, 568] on button "Continue to application" at bounding box center [724, 557] width 163 height 39
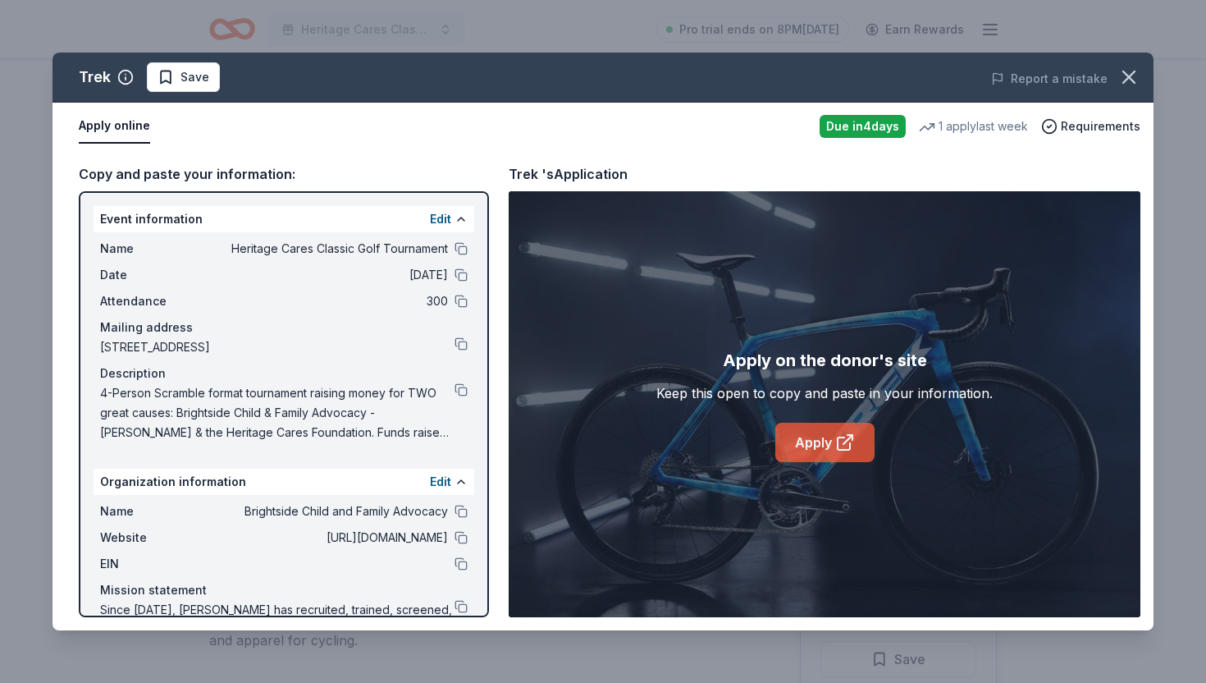
click at [845, 446] on icon at bounding box center [845, 442] width 20 height 20
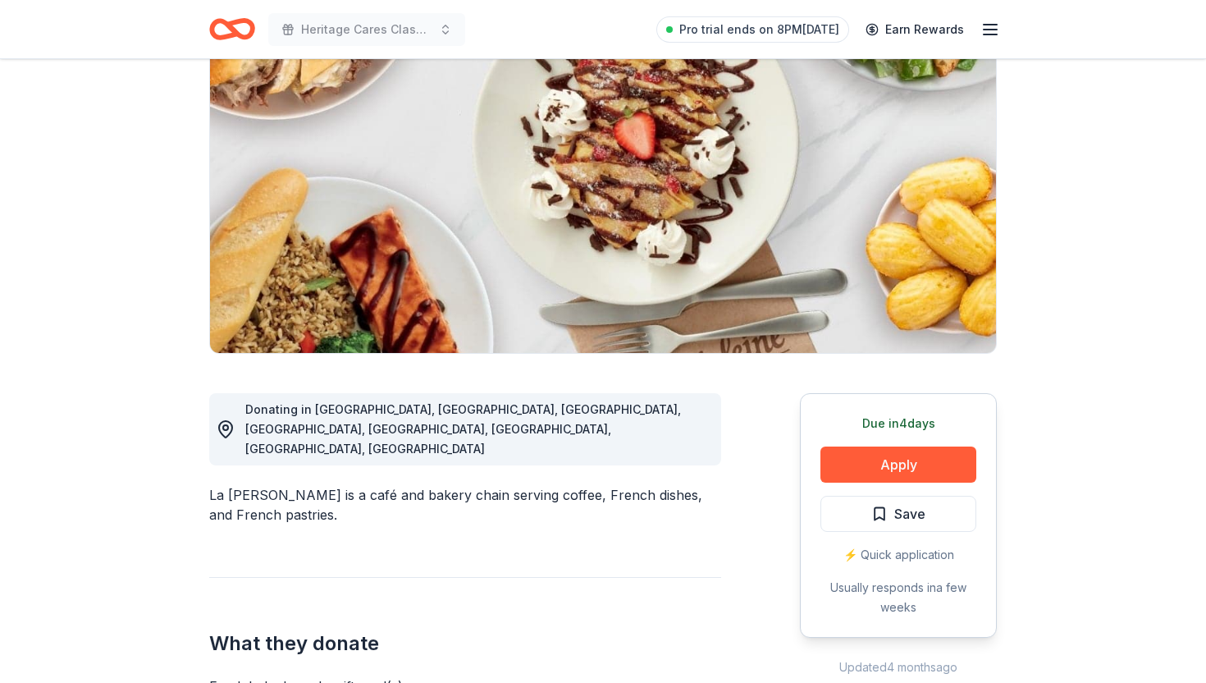
scroll to position [149, 0]
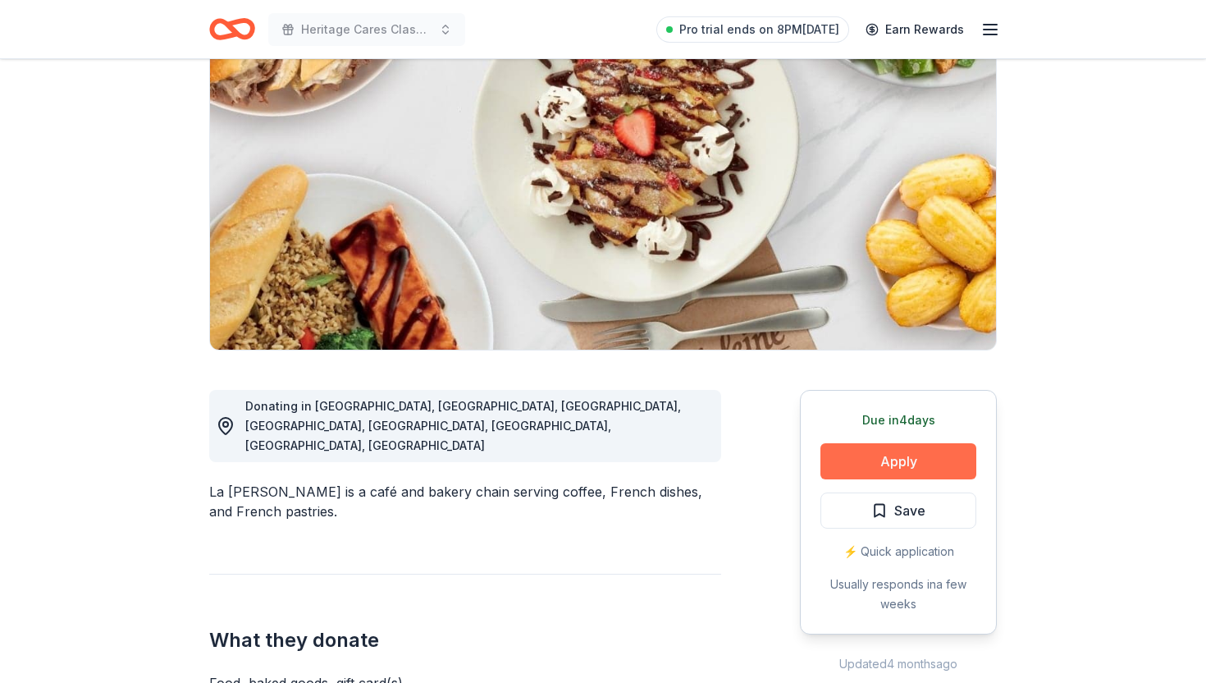
click at [885, 466] on button "Apply" at bounding box center [899, 461] width 156 height 36
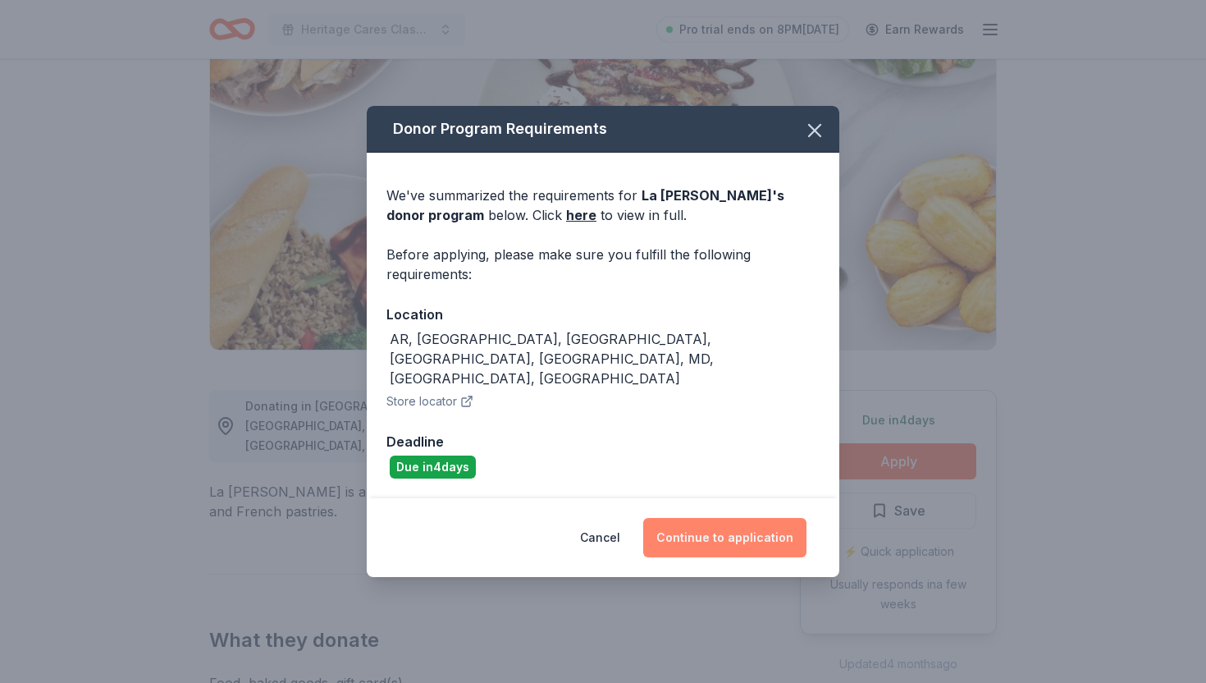
click at [743, 527] on button "Continue to application" at bounding box center [724, 537] width 163 height 39
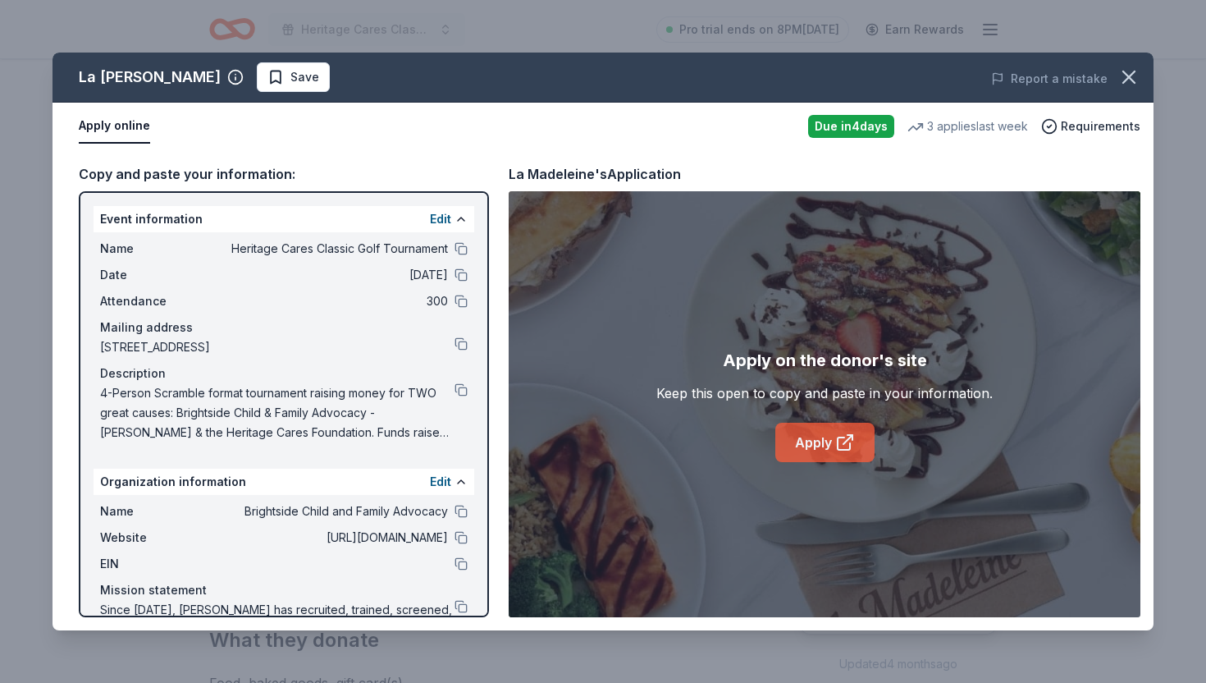
click at [817, 458] on link "Apply" at bounding box center [824, 442] width 99 height 39
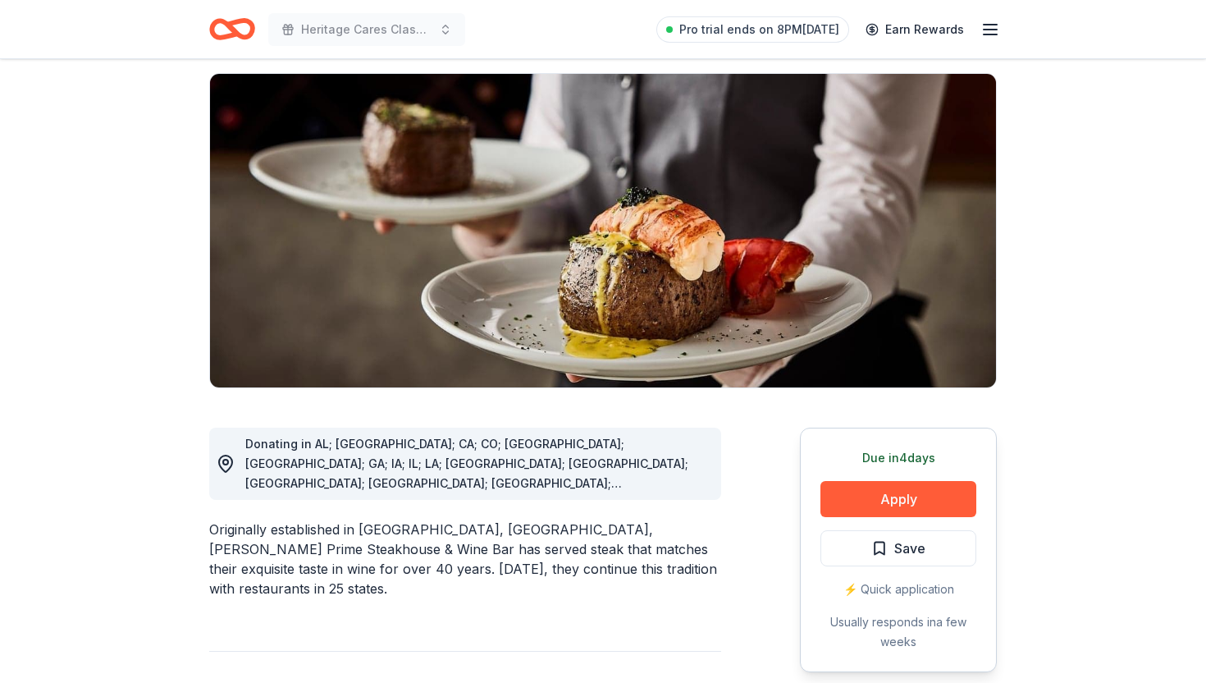
scroll to position [120, 0]
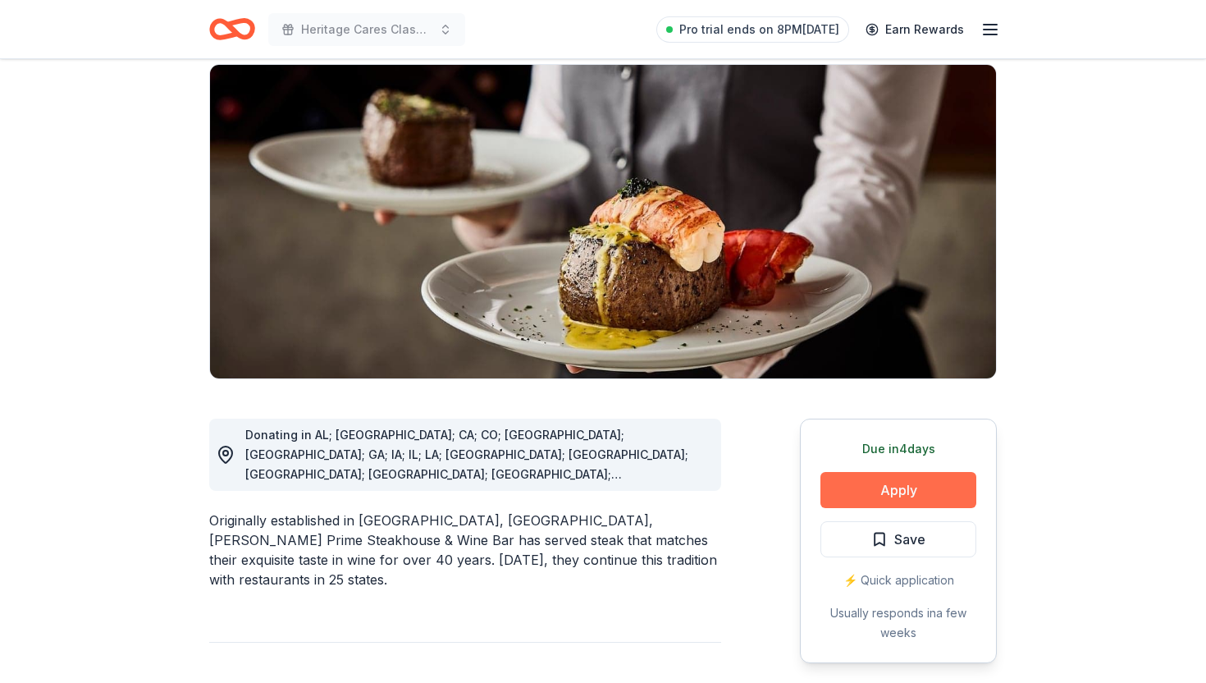
click at [870, 487] on button "Apply" at bounding box center [899, 490] width 156 height 36
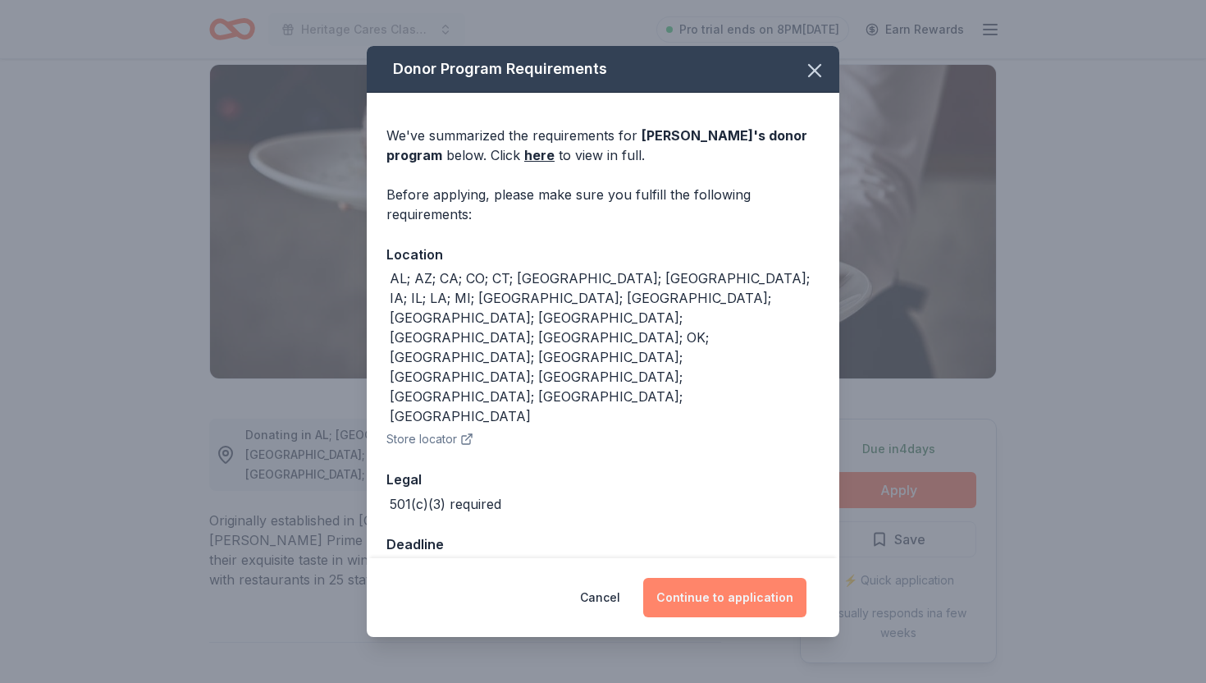
click at [725, 578] on button "Continue to application" at bounding box center [724, 597] width 163 height 39
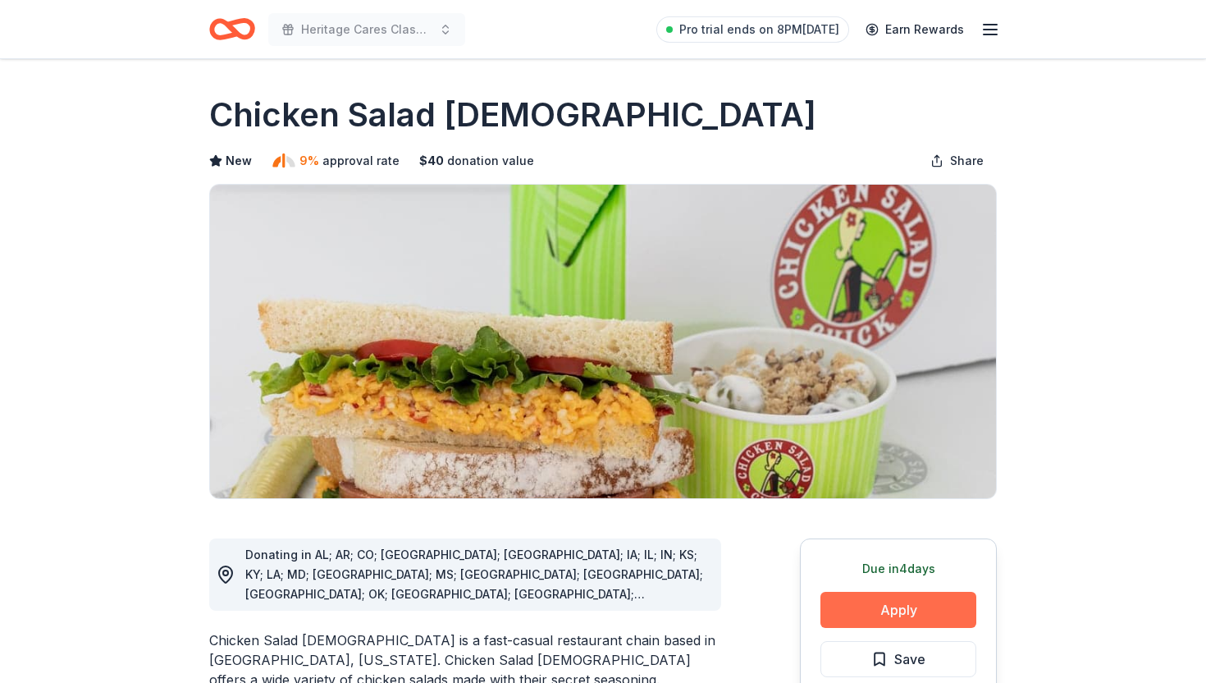
click at [826, 612] on button "Apply" at bounding box center [899, 610] width 156 height 36
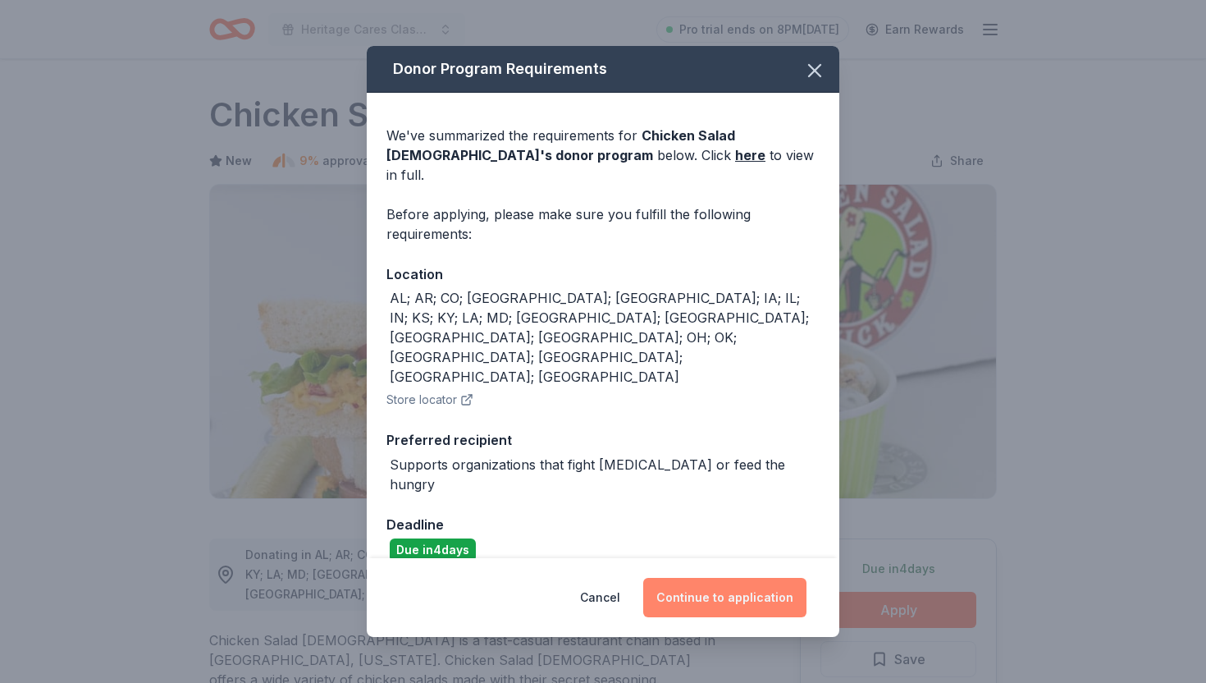
click at [728, 578] on button "Continue to application" at bounding box center [724, 597] width 163 height 39
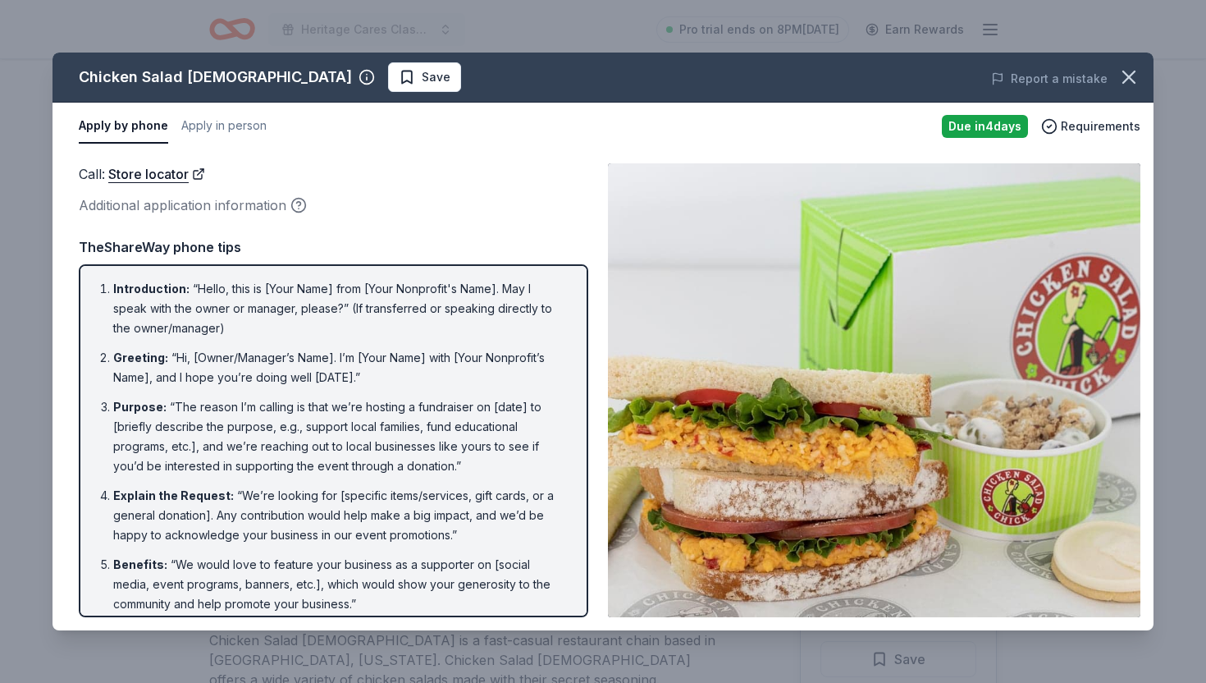
click at [645, 41] on div "Chicken Salad Chick Save Report a mistake Apply by phone Apply in person Due in…" at bounding box center [603, 341] width 1206 height 683
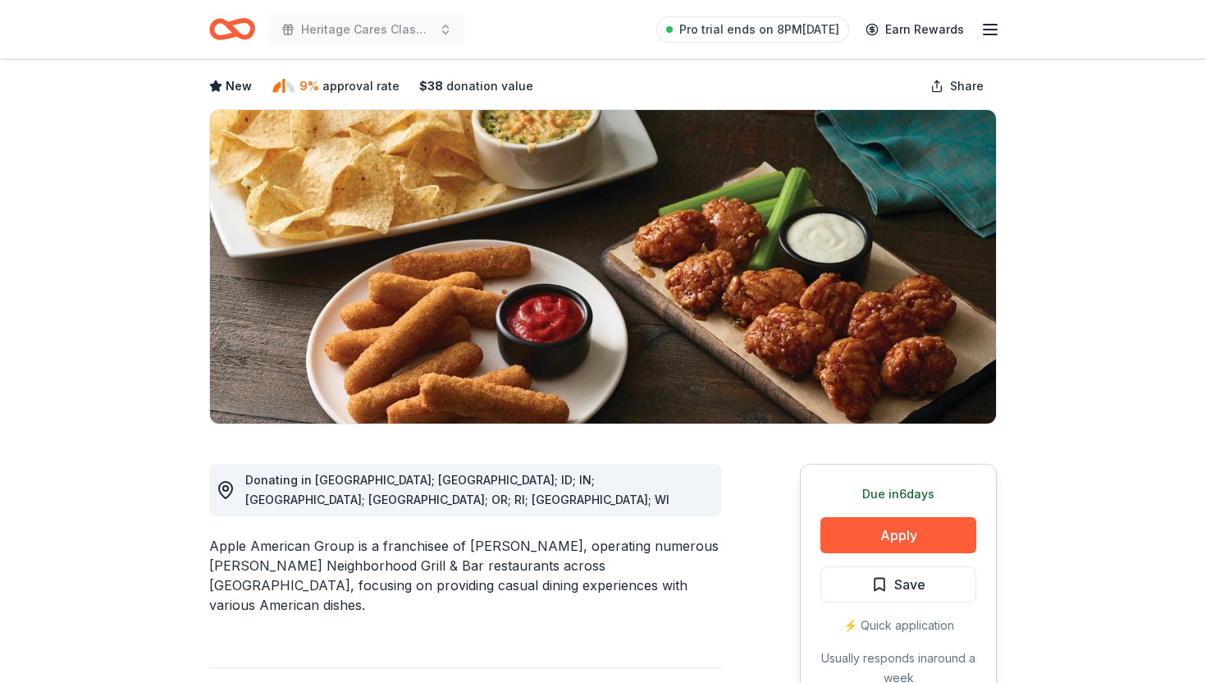
scroll to position [94, 0]
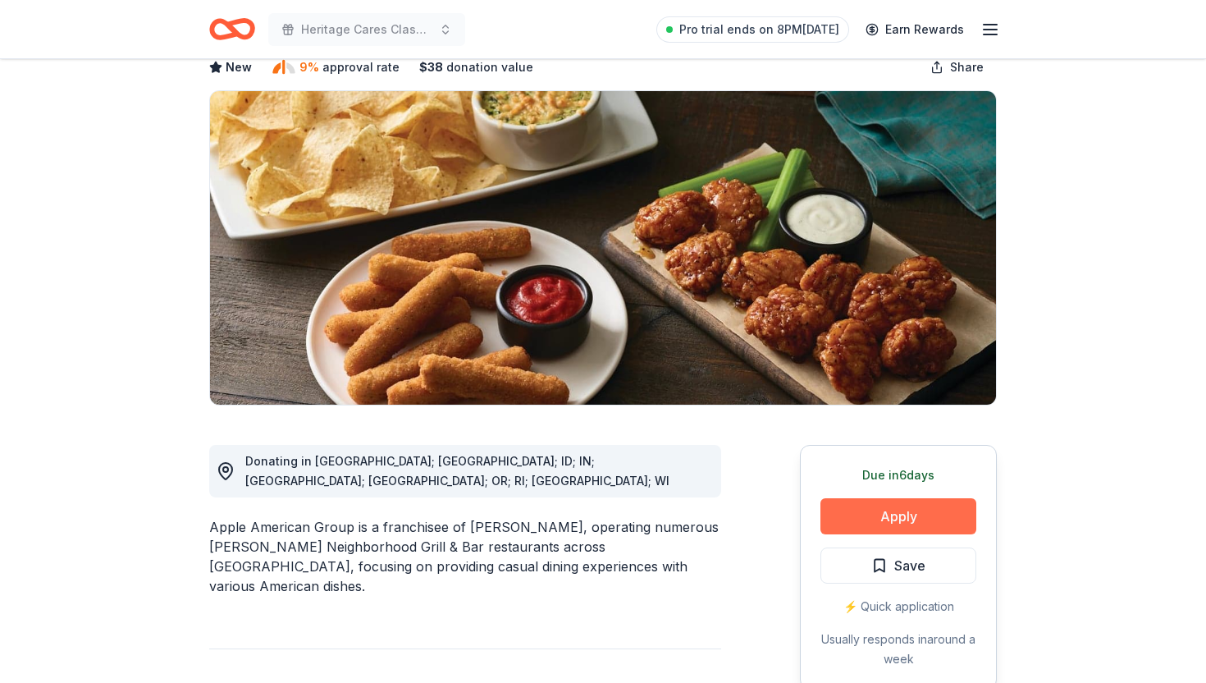
click at [874, 514] on button "Apply" at bounding box center [899, 516] width 156 height 36
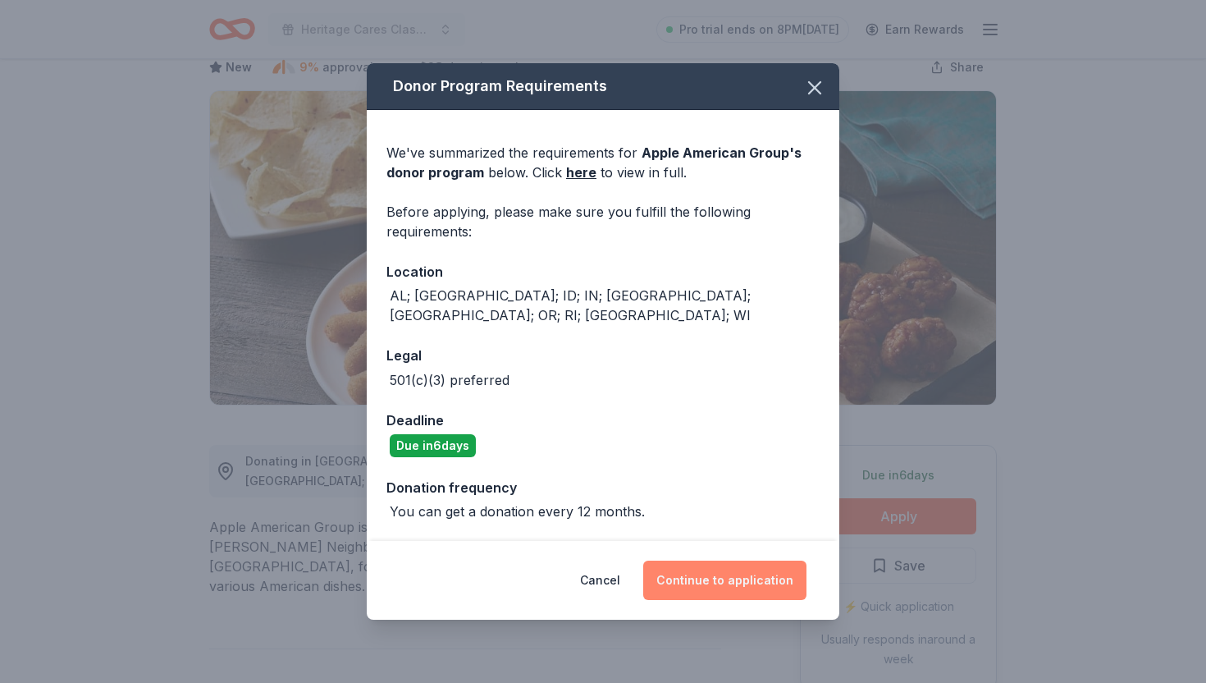
click at [741, 585] on button "Continue to application" at bounding box center [724, 579] width 163 height 39
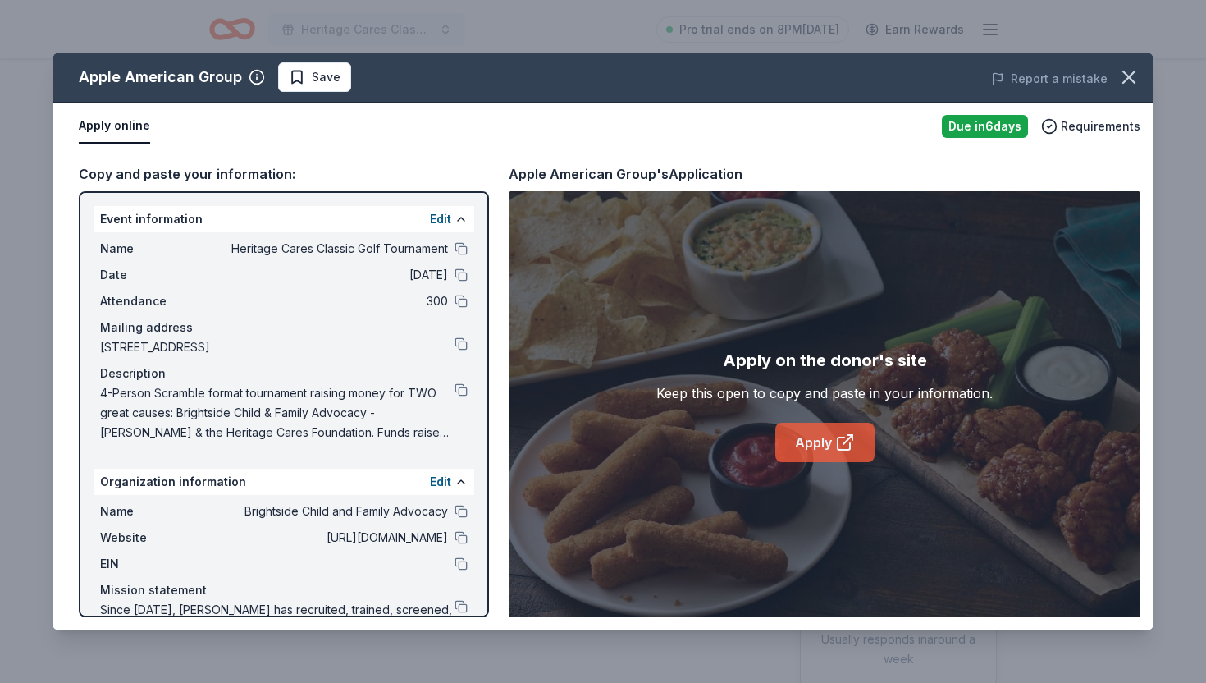
click at [791, 428] on link "Apply" at bounding box center [824, 442] width 99 height 39
click at [782, 437] on link "Apply" at bounding box center [824, 442] width 99 height 39
click at [849, 431] on link "Apply" at bounding box center [824, 442] width 99 height 39
click at [1139, 78] on icon "button" at bounding box center [1129, 77] width 23 height 23
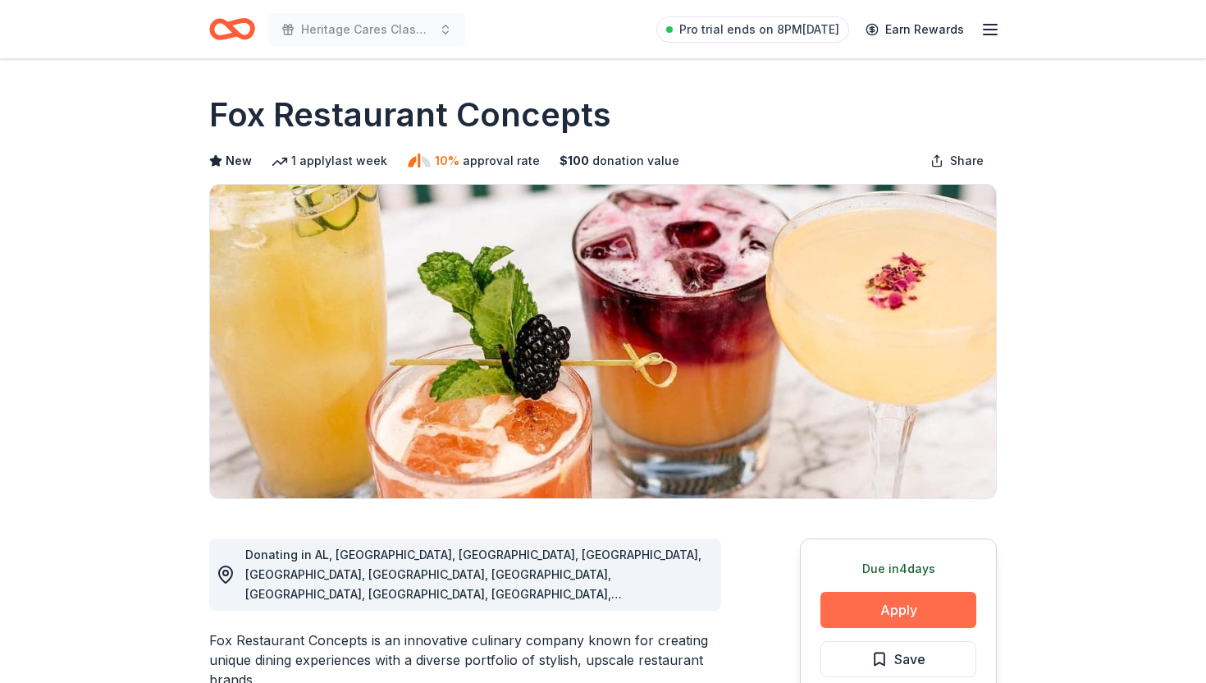
click at [849, 601] on button "Apply" at bounding box center [899, 610] width 156 height 36
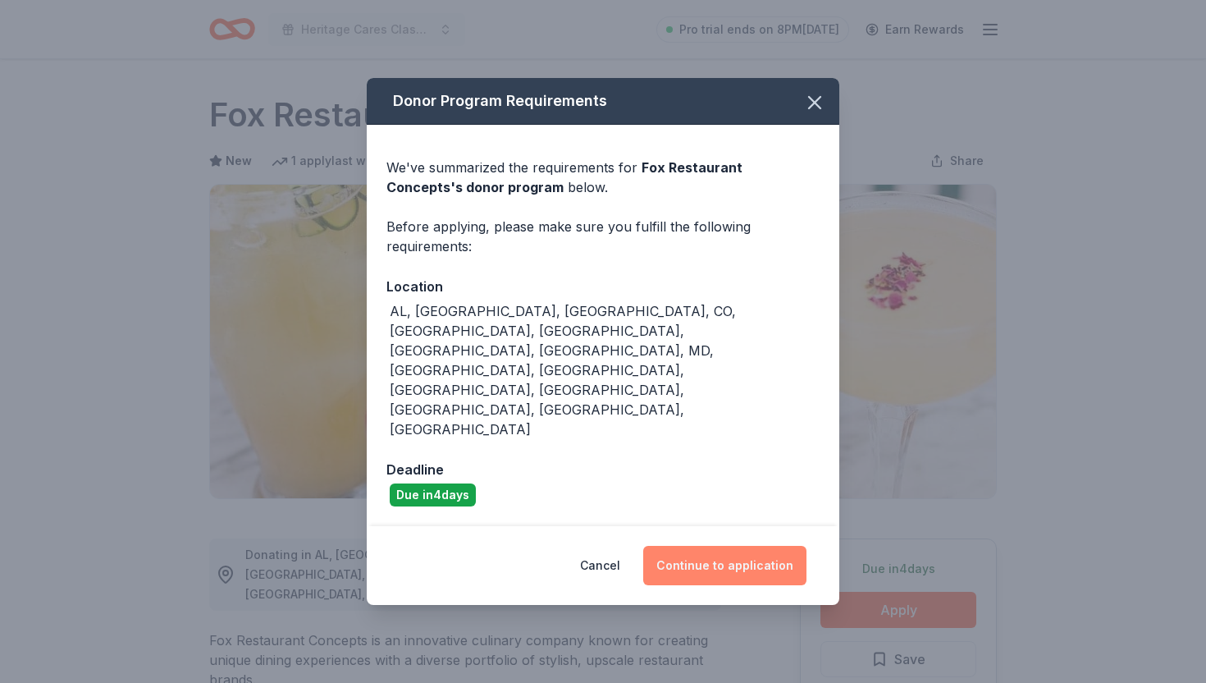
click at [693, 546] on button "Continue to application" at bounding box center [724, 565] width 163 height 39
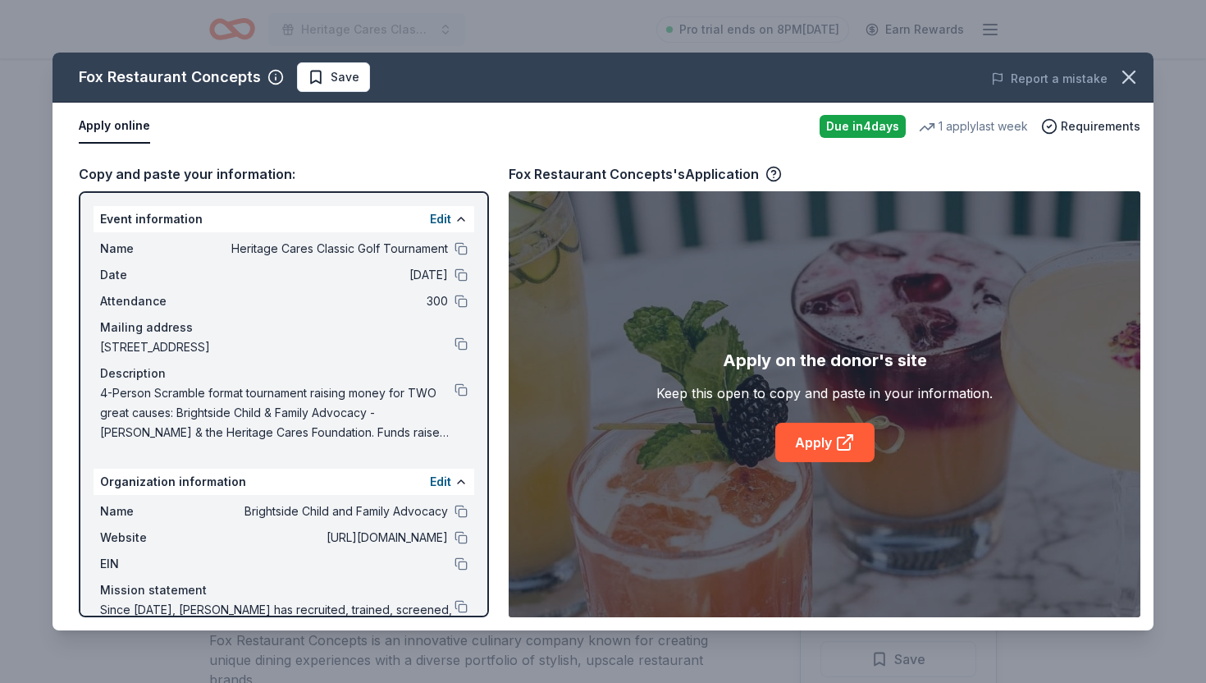
click at [642, 648] on div "Fox Restaurant Concepts Save Report a mistake Apply online Due [DATE] 1 apply l…" at bounding box center [603, 341] width 1206 height 683
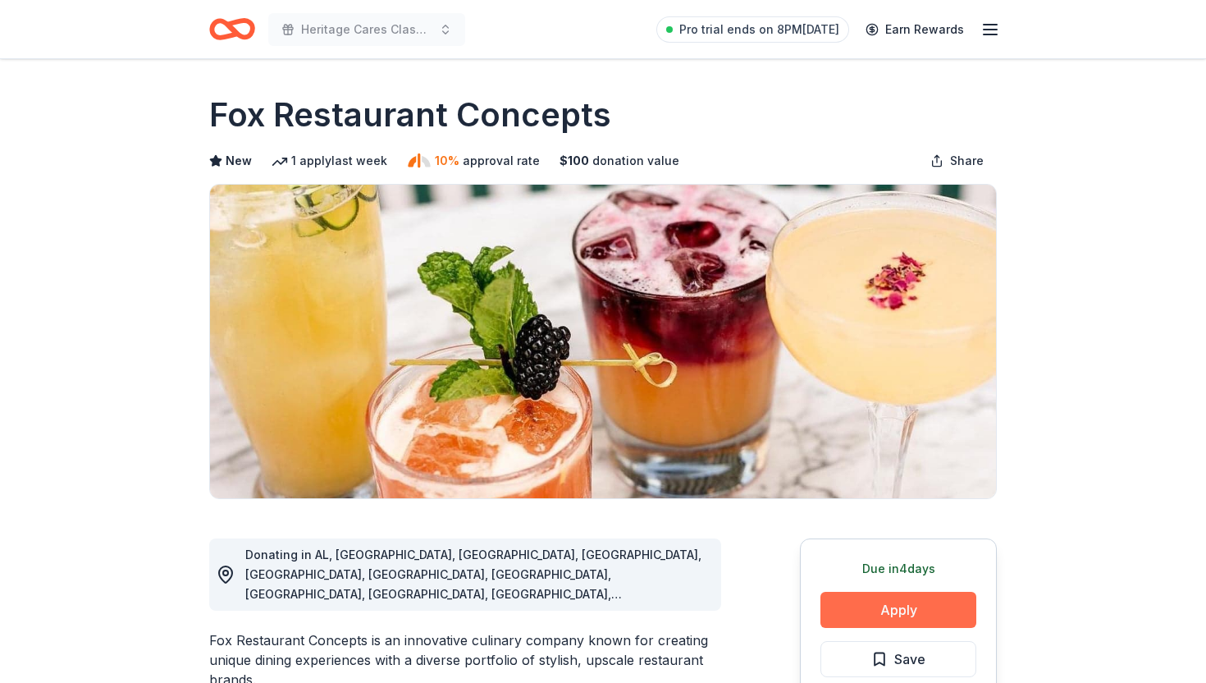
click at [875, 619] on button "Apply" at bounding box center [899, 610] width 156 height 36
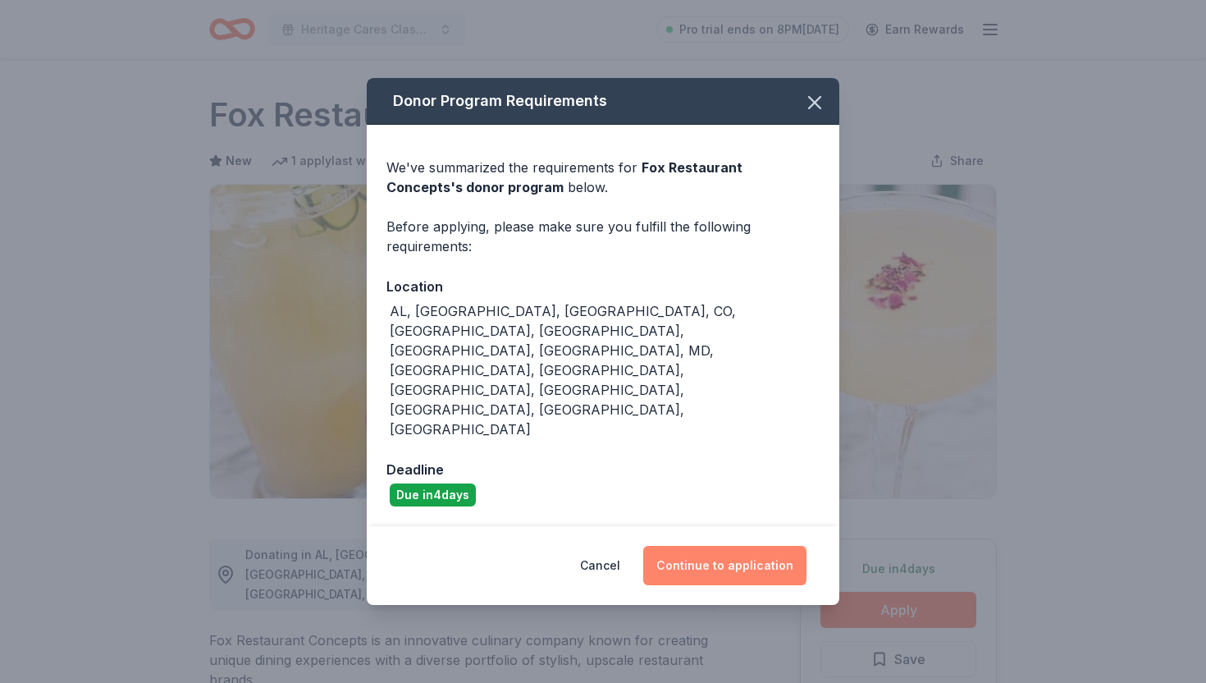
click at [747, 546] on button "Continue to application" at bounding box center [724, 565] width 163 height 39
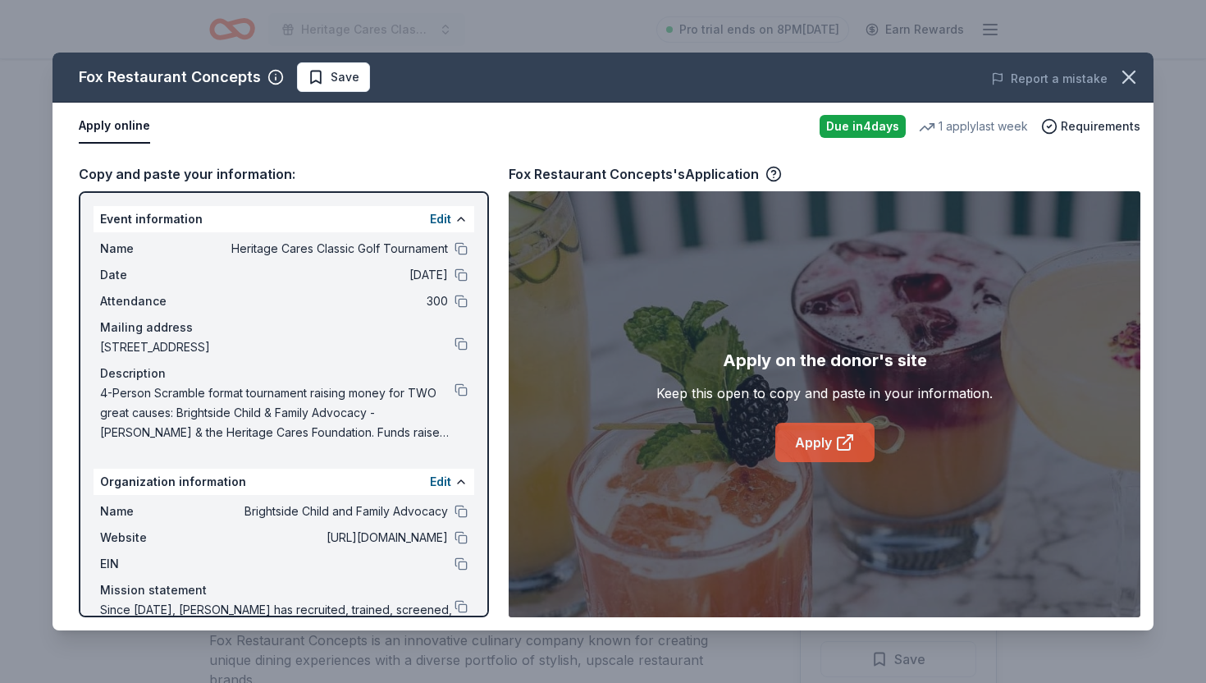
click at [822, 438] on link "Apply" at bounding box center [824, 442] width 99 height 39
click at [1127, 71] on icon "button" at bounding box center [1129, 77] width 23 height 23
